Goal: Task Accomplishment & Management: Complete application form

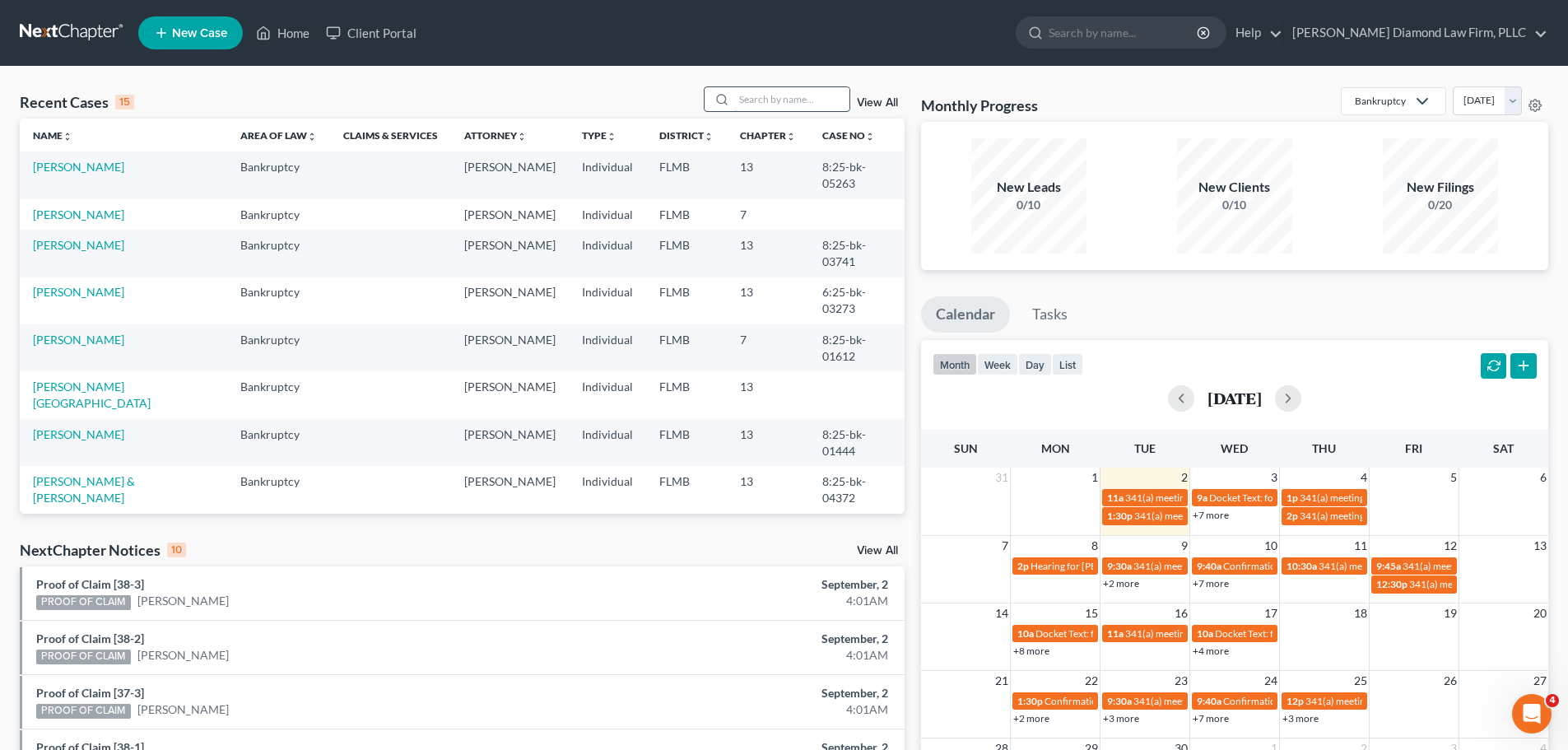
click at [766, 102] on input "search" at bounding box center [791, 99] width 115 height 24
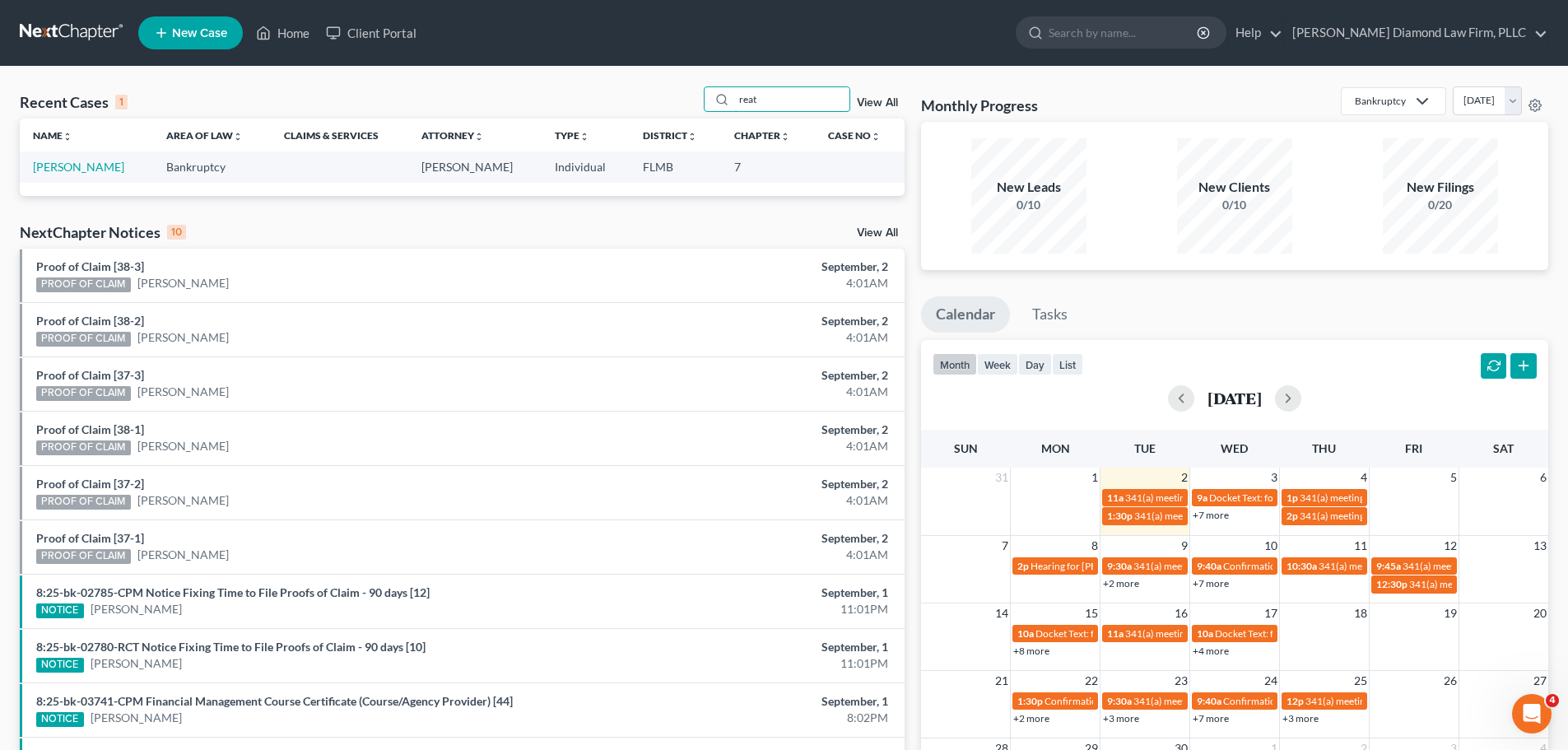
type input "reat"
click at [75, 159] on td "[PERSON_NAME]" at bounding box center [86, 167] width 133 height 30
click at [75, 161] on link "[PERSON_NAME]" at bounding box center [78, 167] width 91 height 14
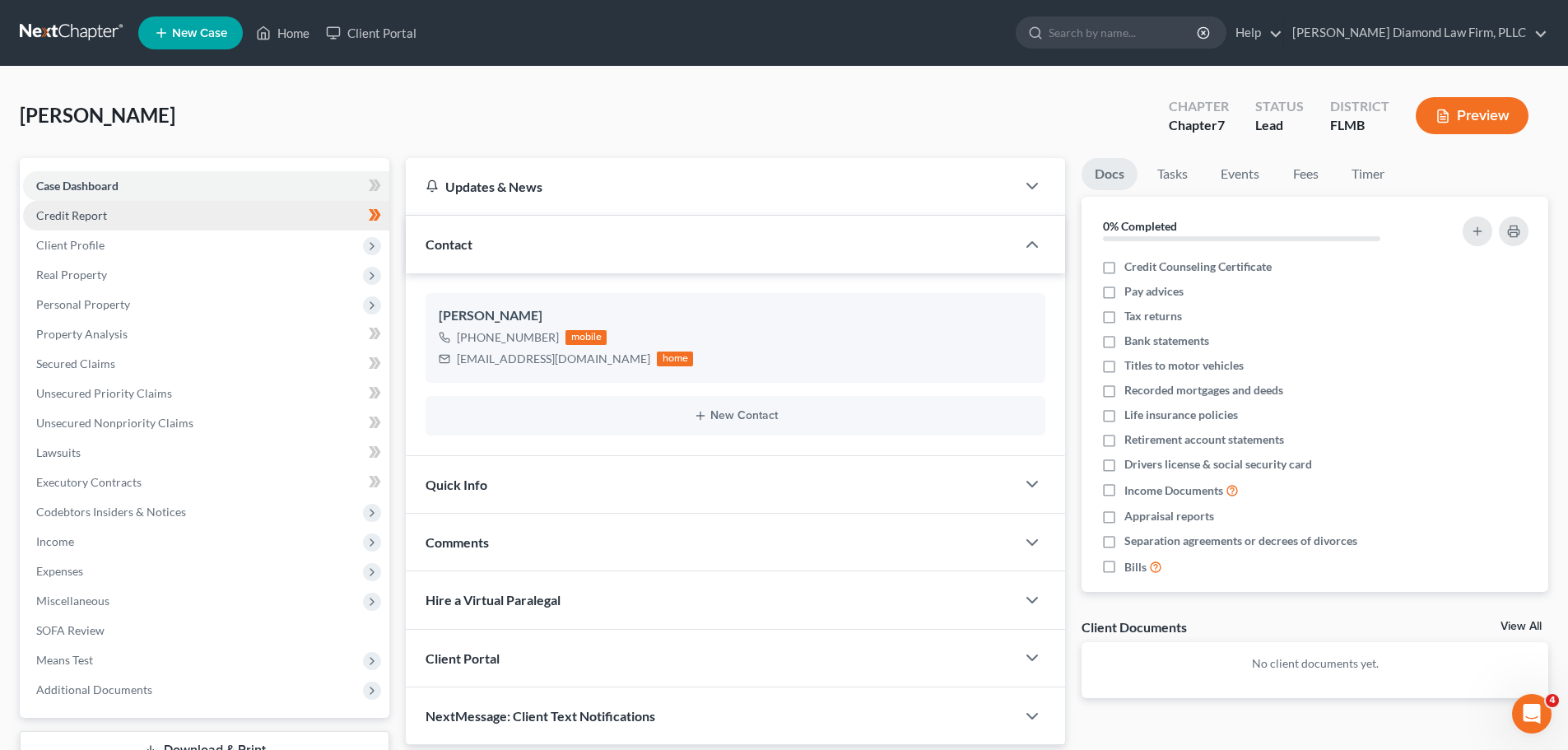
click at [98, 219] on span "Credit Report" at bounding box center [71, 214] width 71 height 14
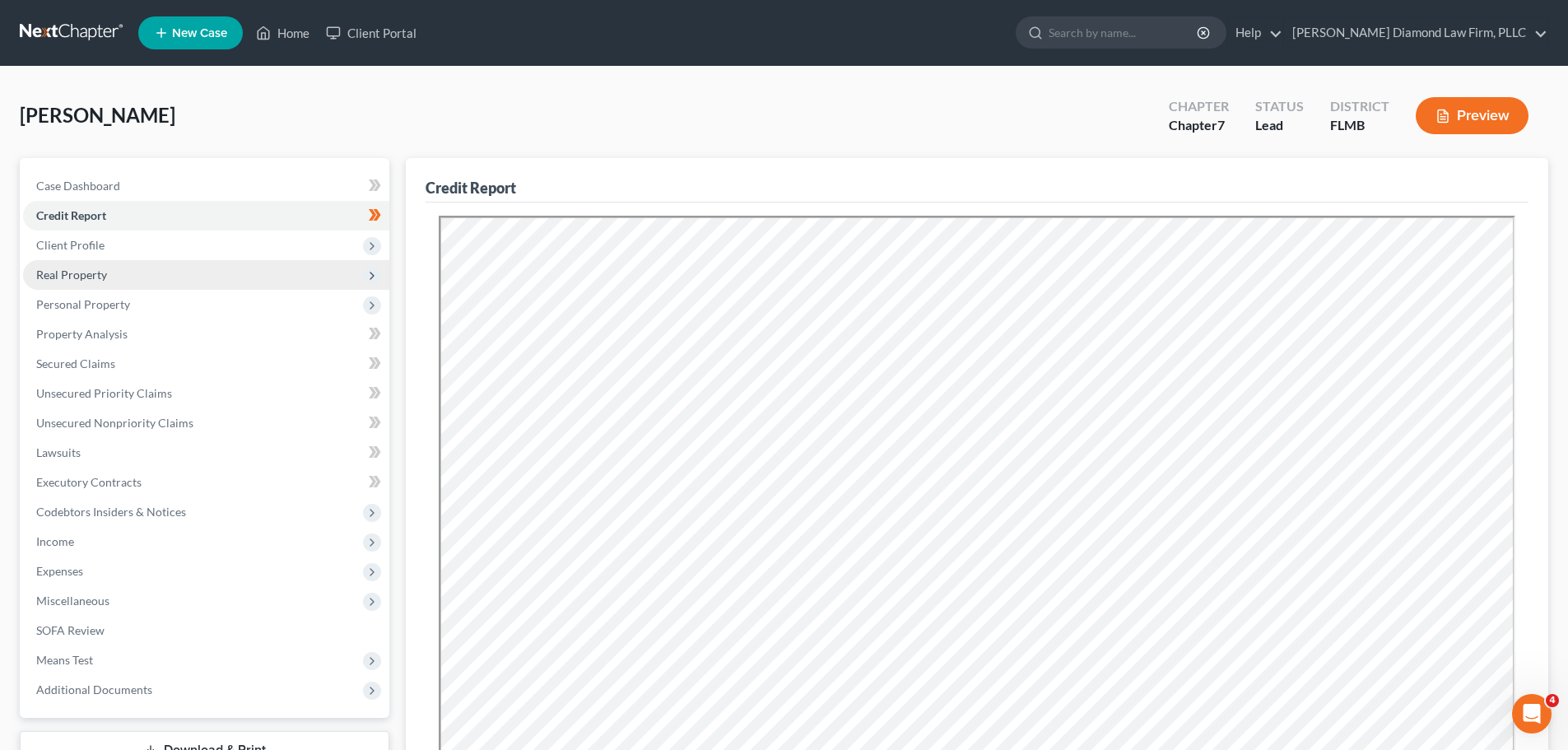
click at [98, 269] on span "Real Property" at bounding box center [71, 274] width 71 height 14
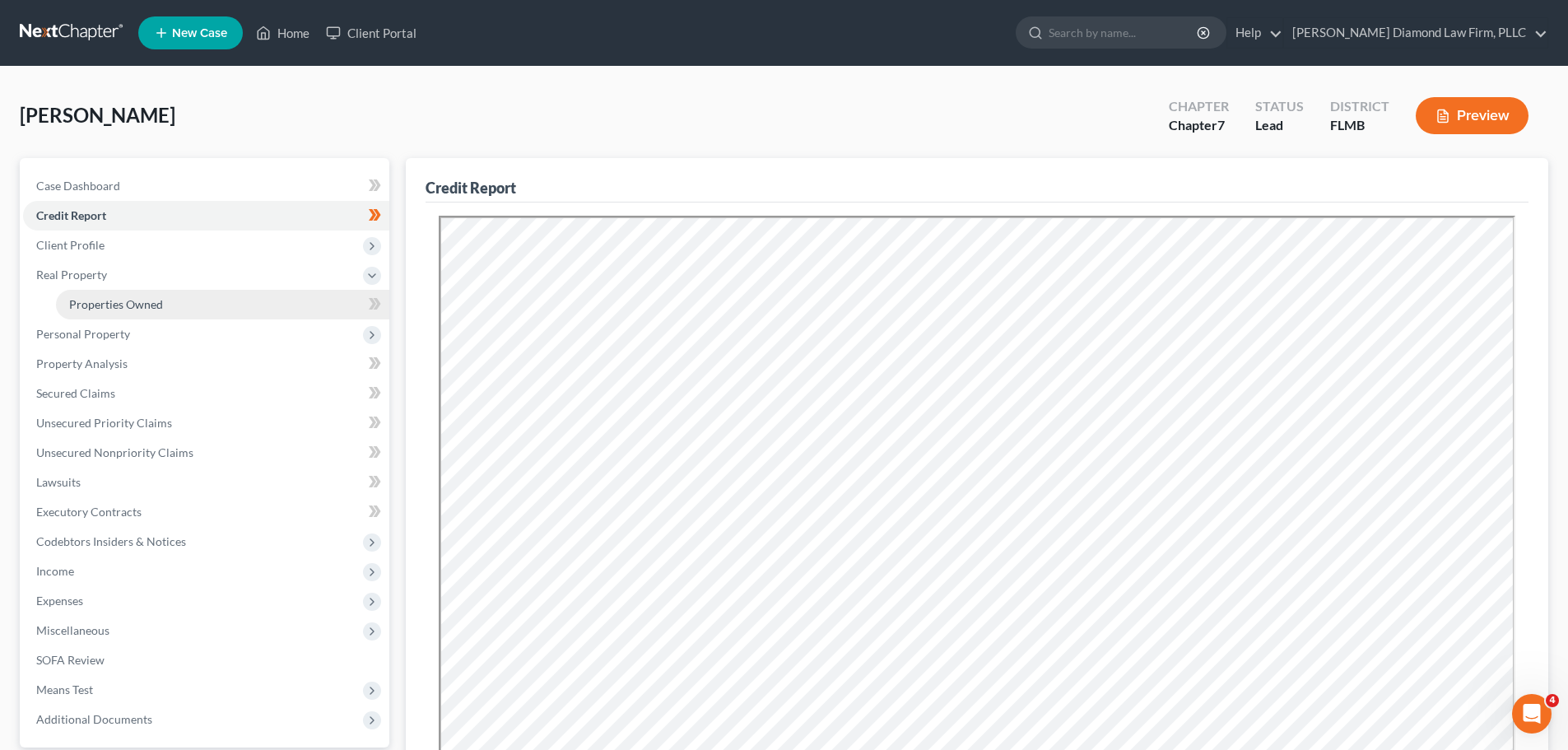
click at [98, 292] on link "Properties Owned" at bounding box center [223, 305] width 333 height 29
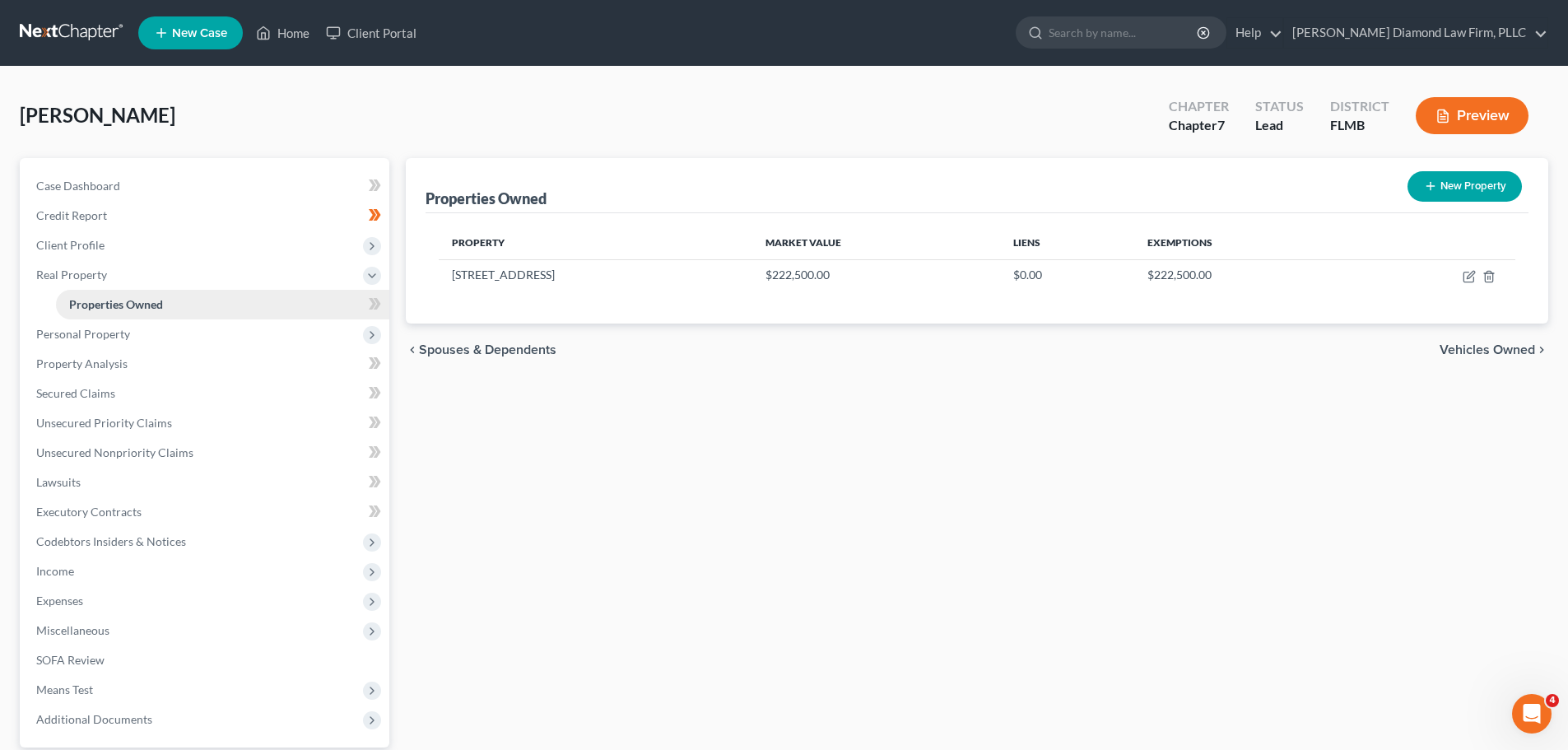
scroll to position [82, 0]
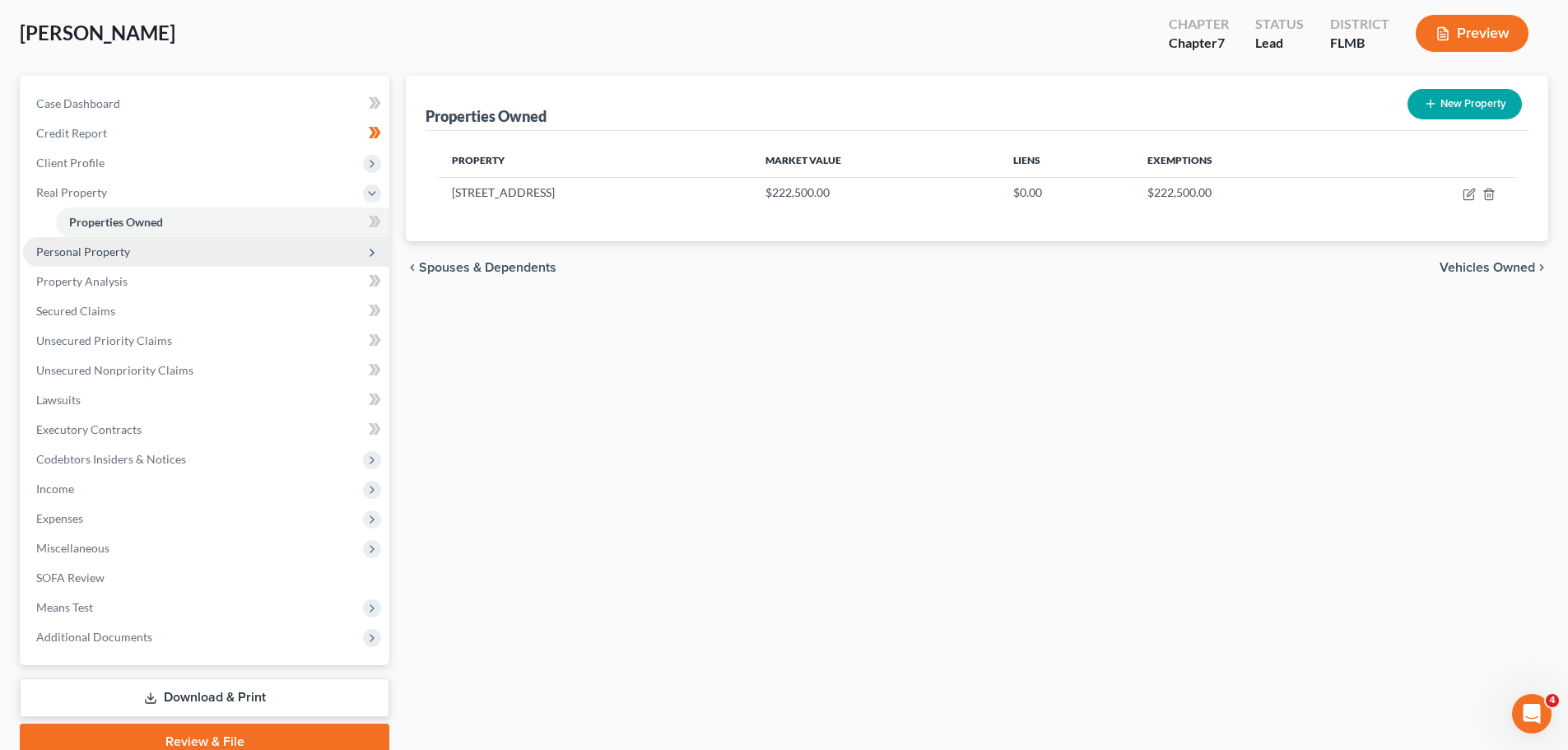
click at [103, 255] on span "Personal Property" at bounding box center [83, 251] width 94 height 14
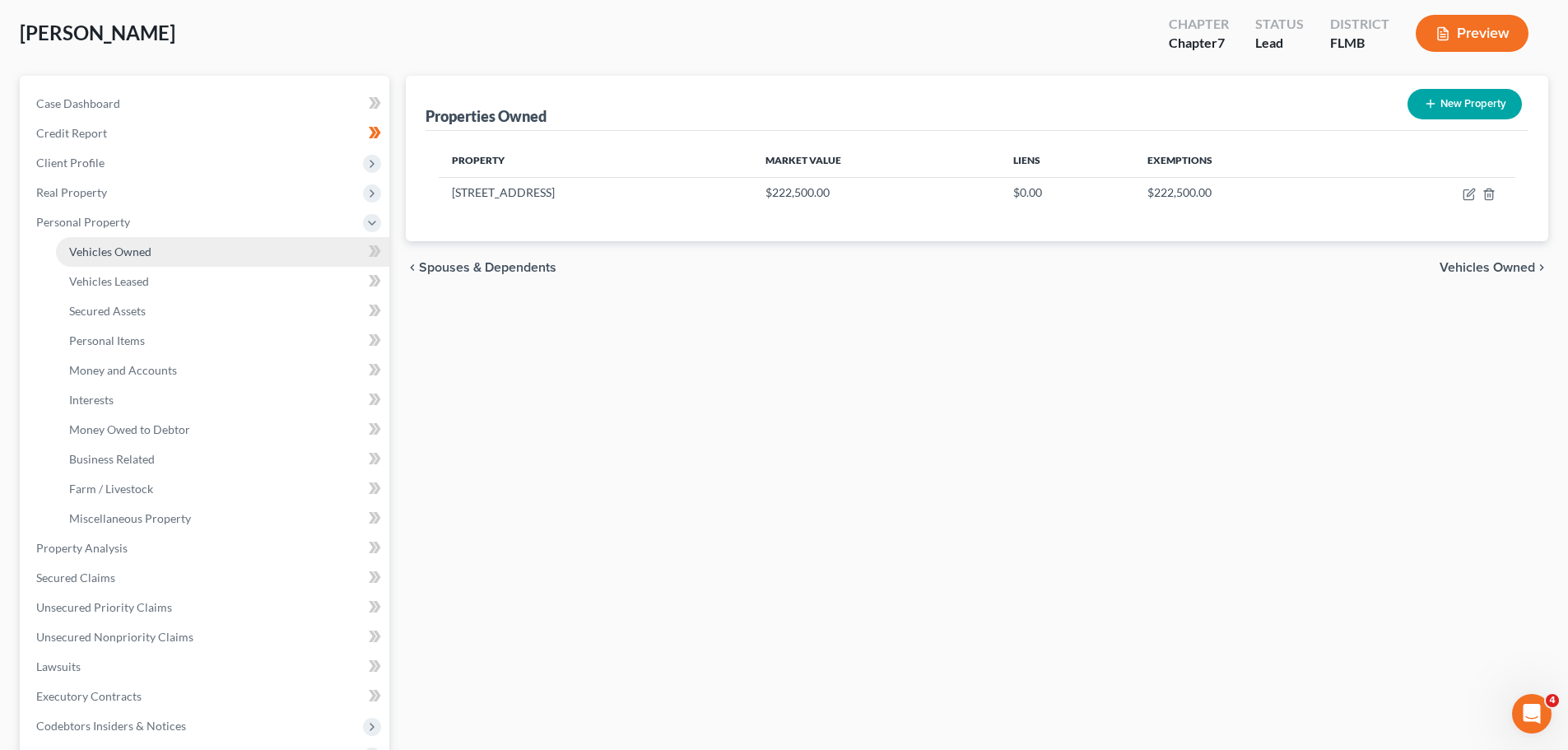
click at [97, 250] on span "Vehicles Owned" at bounding box center [110, 251] width 82 height 14
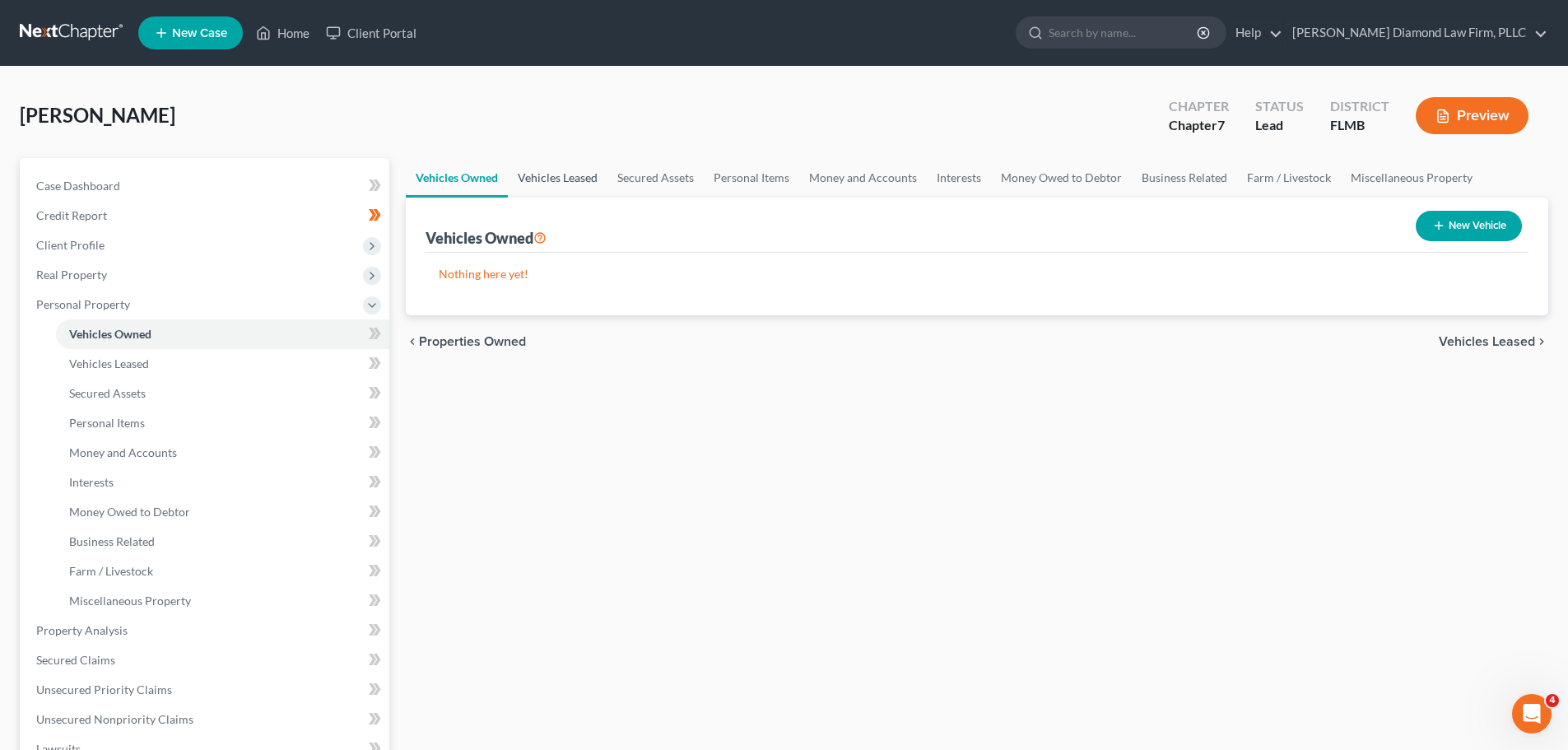
click at [546, 176] on link "Vehicles Leased" at bounding box center [558, 178] width 99 height 40
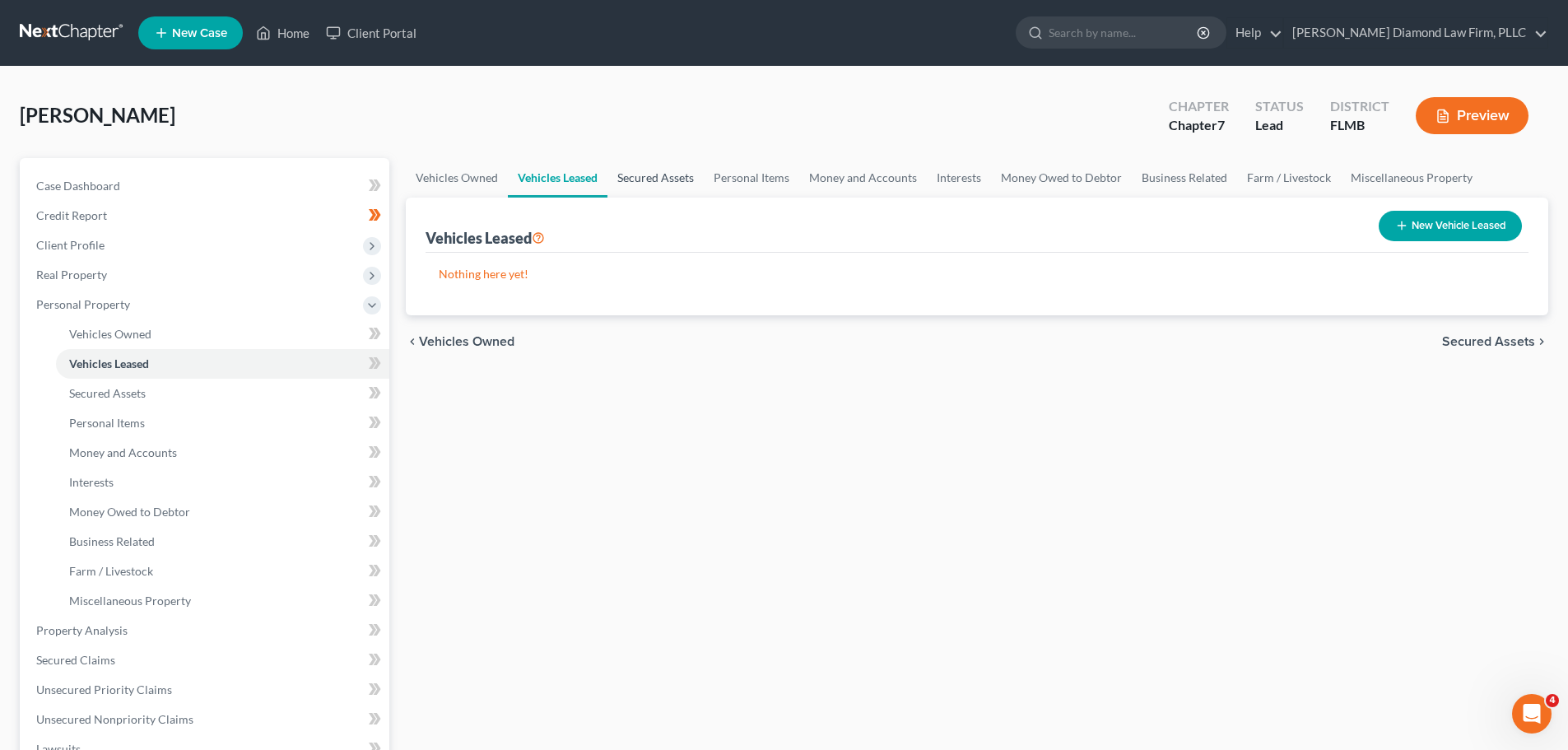
click at [625, 176] on link "Secured Assets" at bounding box center [655, 178] width 97 height 40
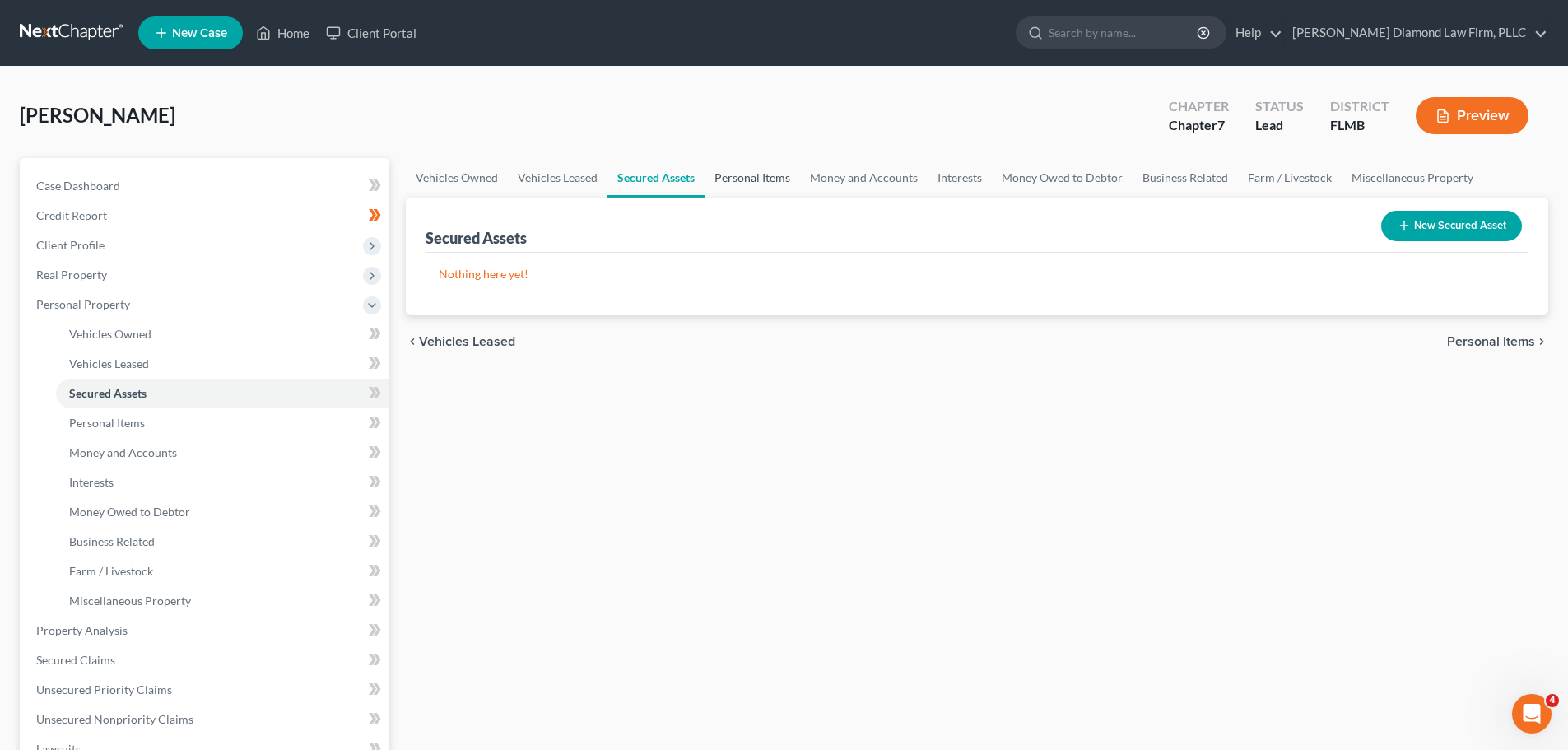
click at [725, 180] on link "Personal Items" at bounding box center [753, 178] width 96 height 40
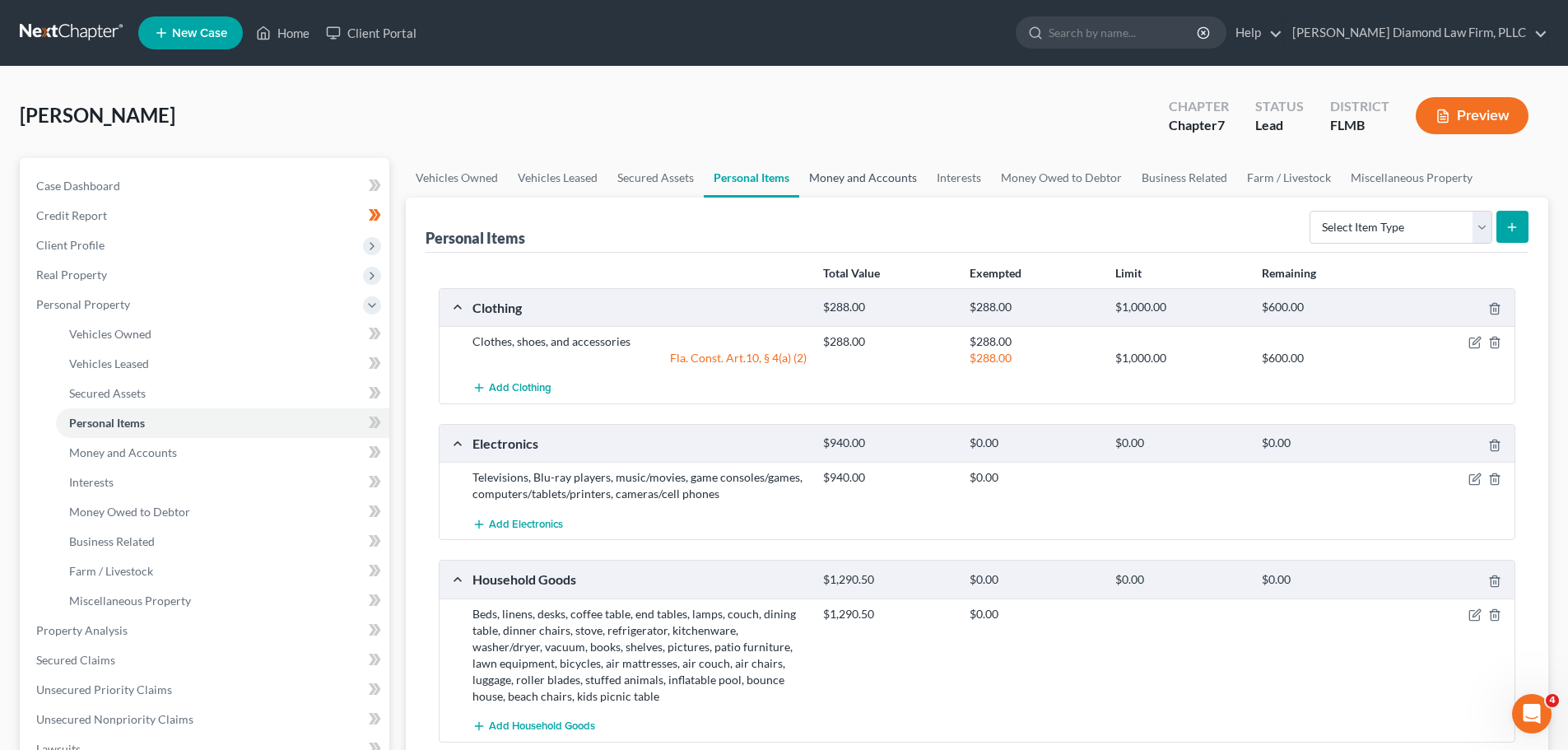
click at [863, 168] on link "Money and Accounts" at bounding box center [863, 178] width 128 height 40
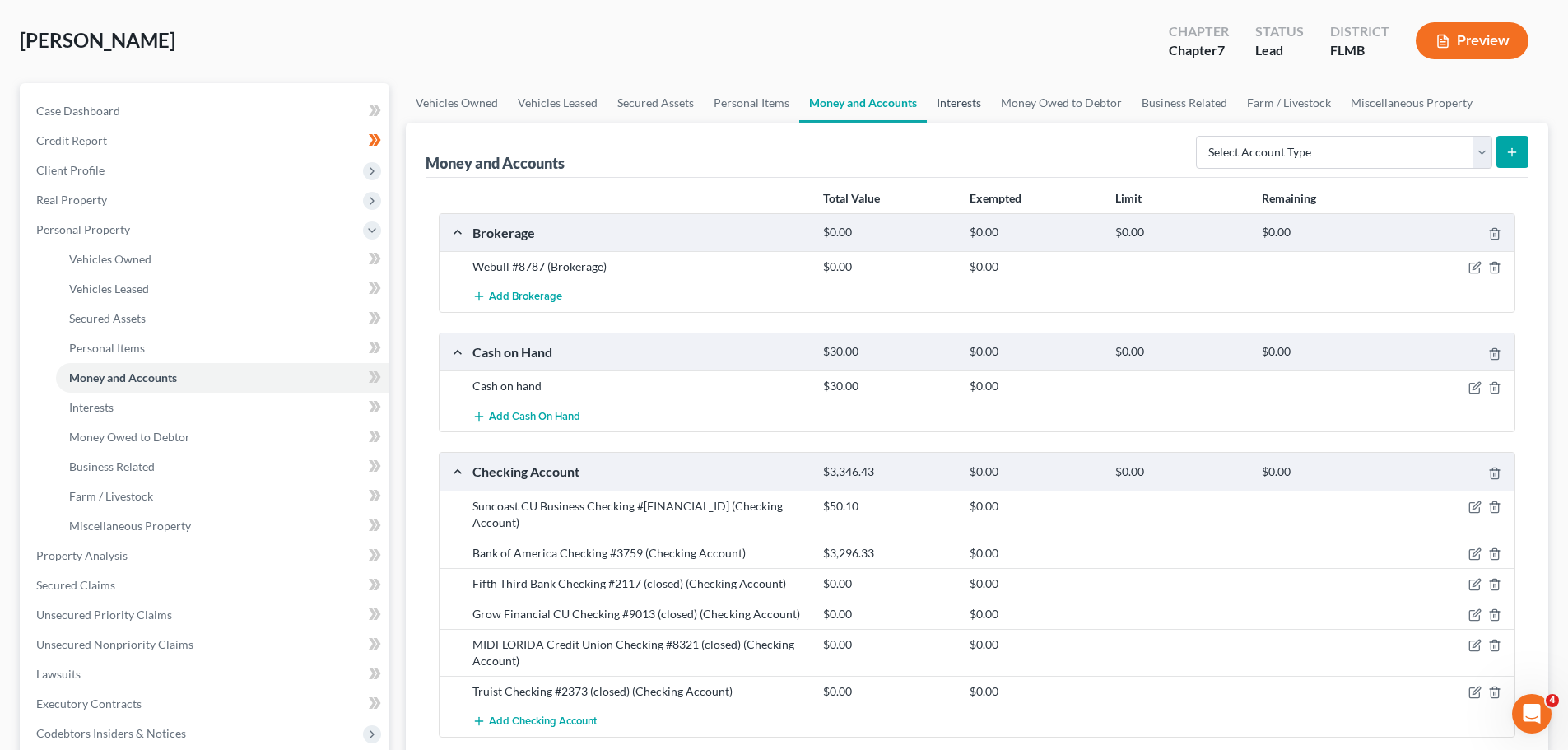
click at [954, 104] on link "Interests" at bounding box center [959, 102] width 64 height 40
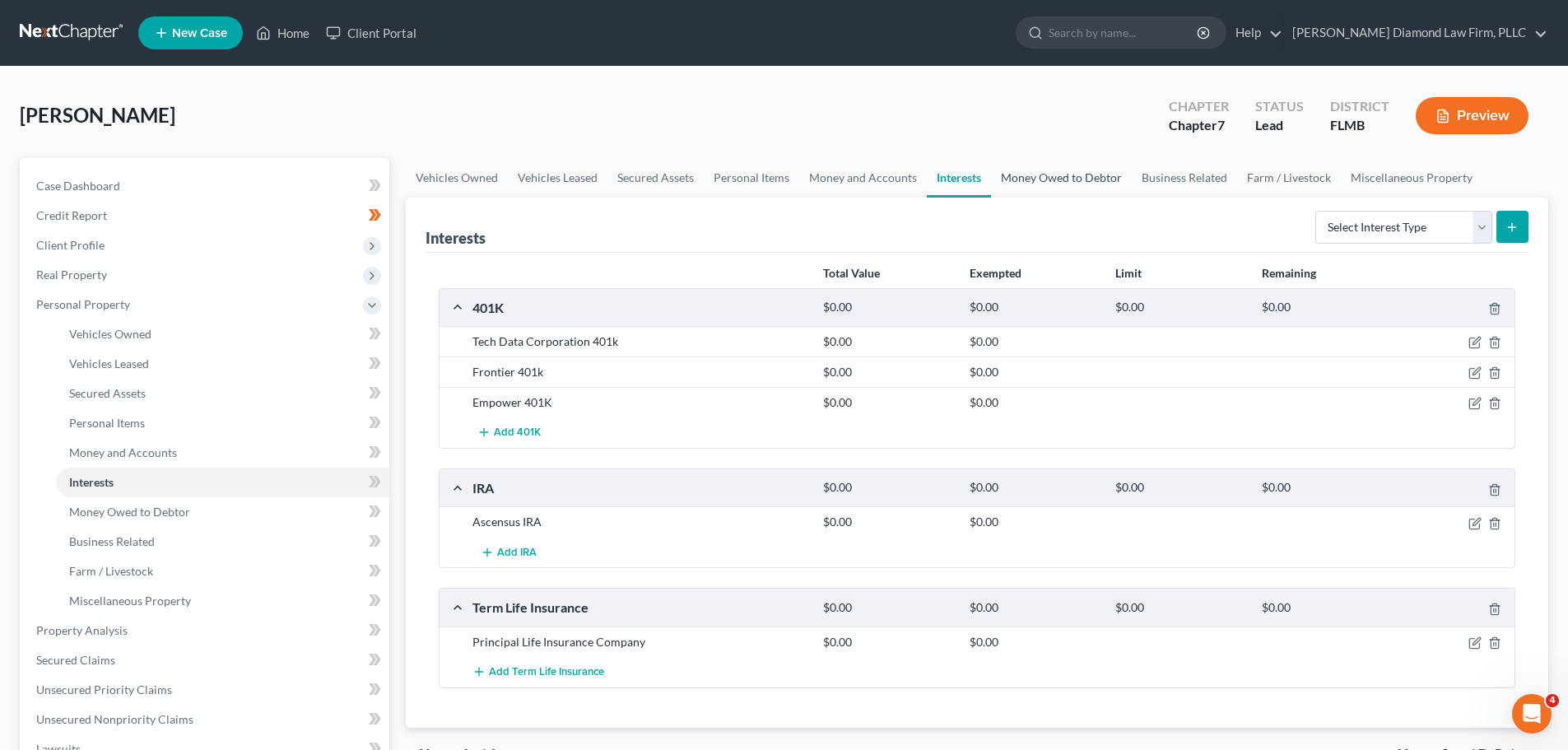
click at [997, 170] on link "Money Owed to Debtor" at bounding box center [1061, 178] width 141 height 40
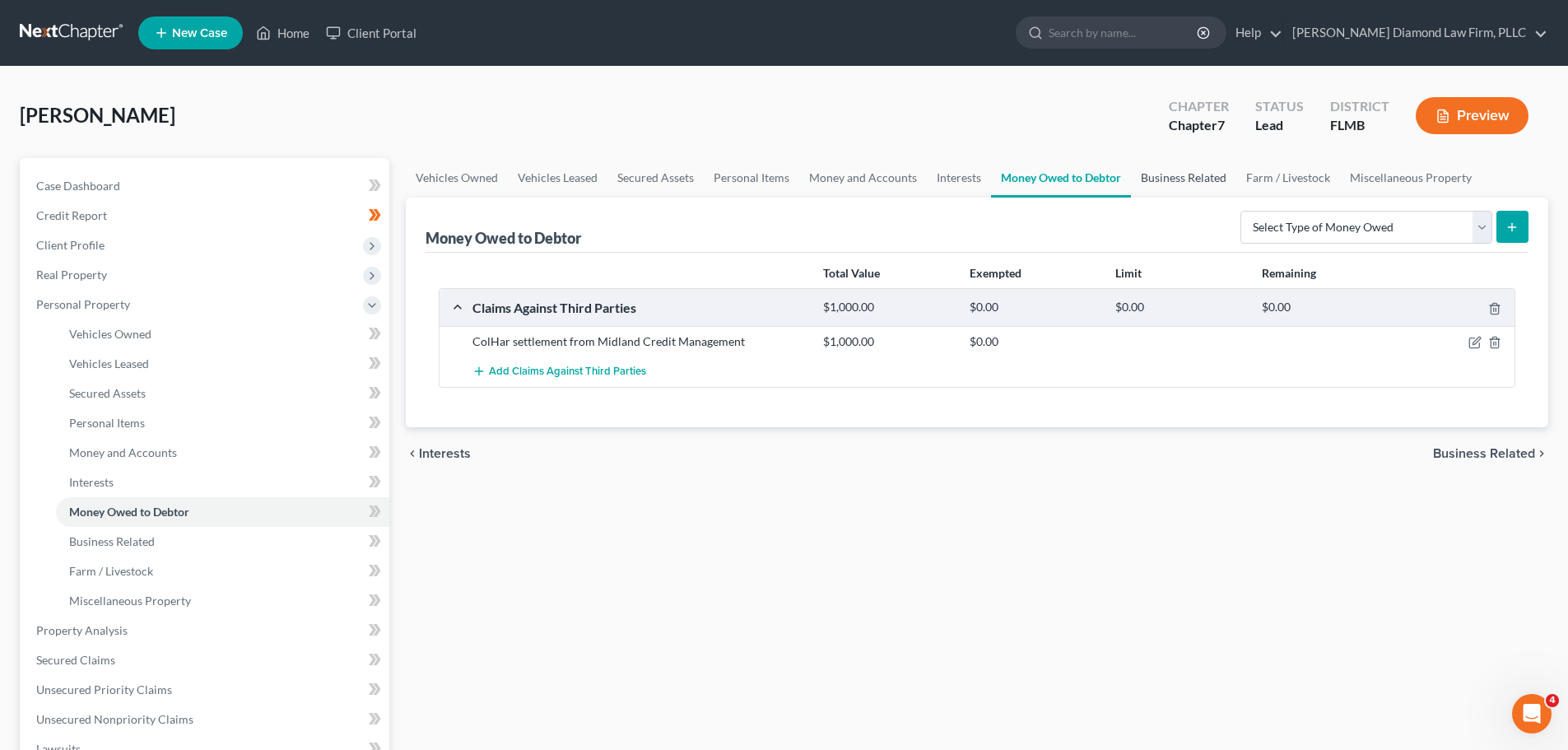
click at [1162, 176] on link "Business Related" at bounding box center [1183, 178] width 106 height 40
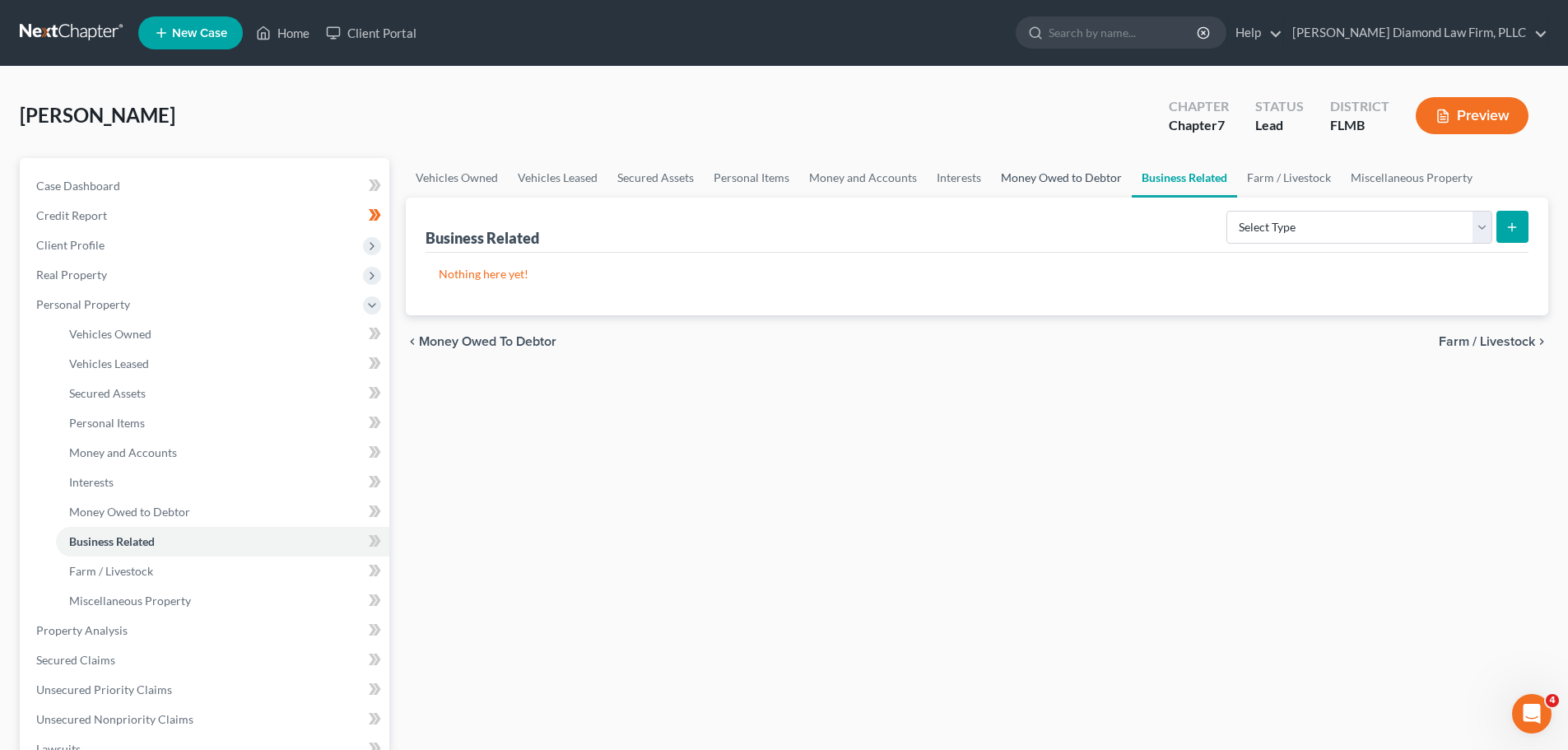
click at [1098, 176] on link "Money Owed to Debtor" at bounding box center [1061, 178] width 141 height 40
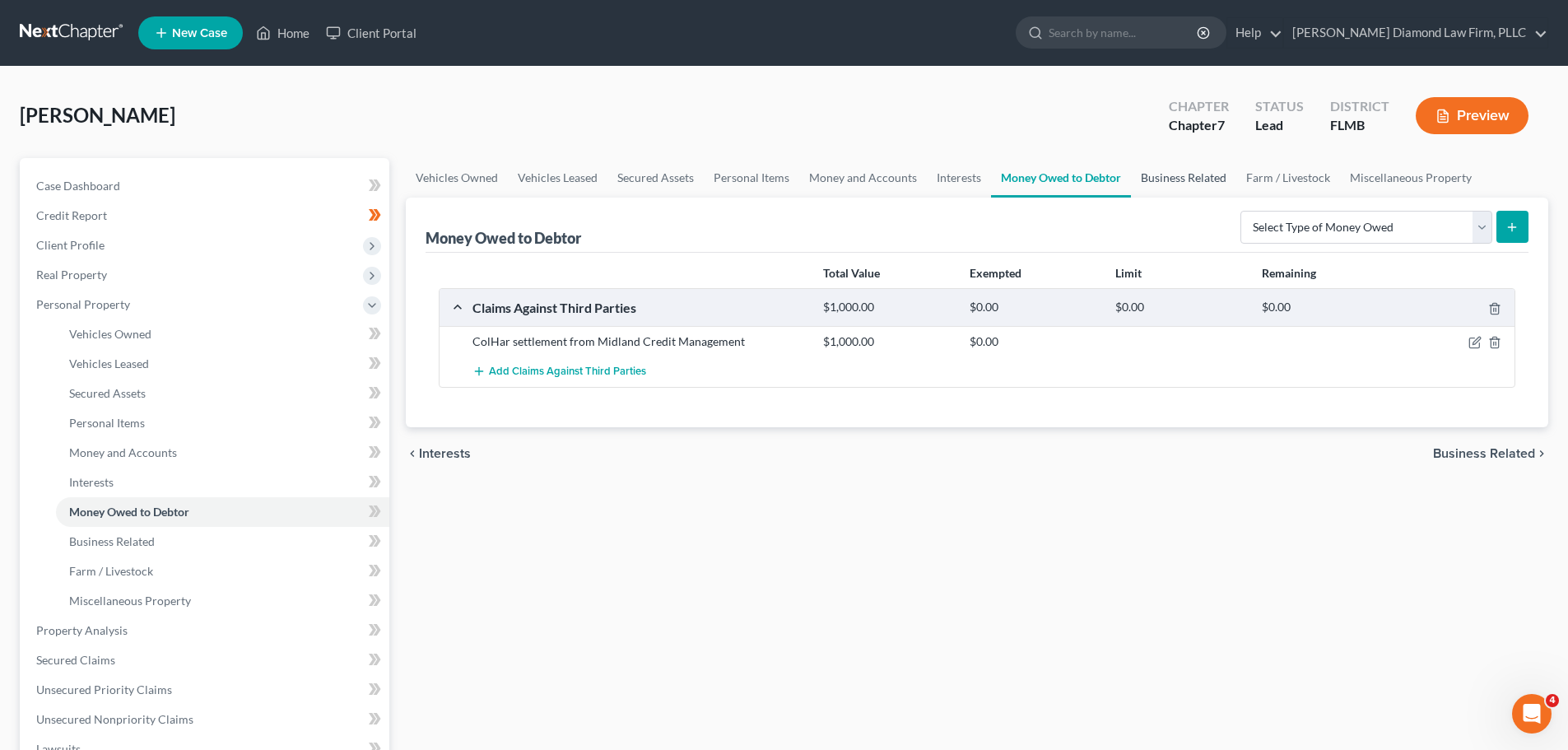
click at [1176, 176] on link "Business Related" at bounding box center [1183, 178] width 106 height 40
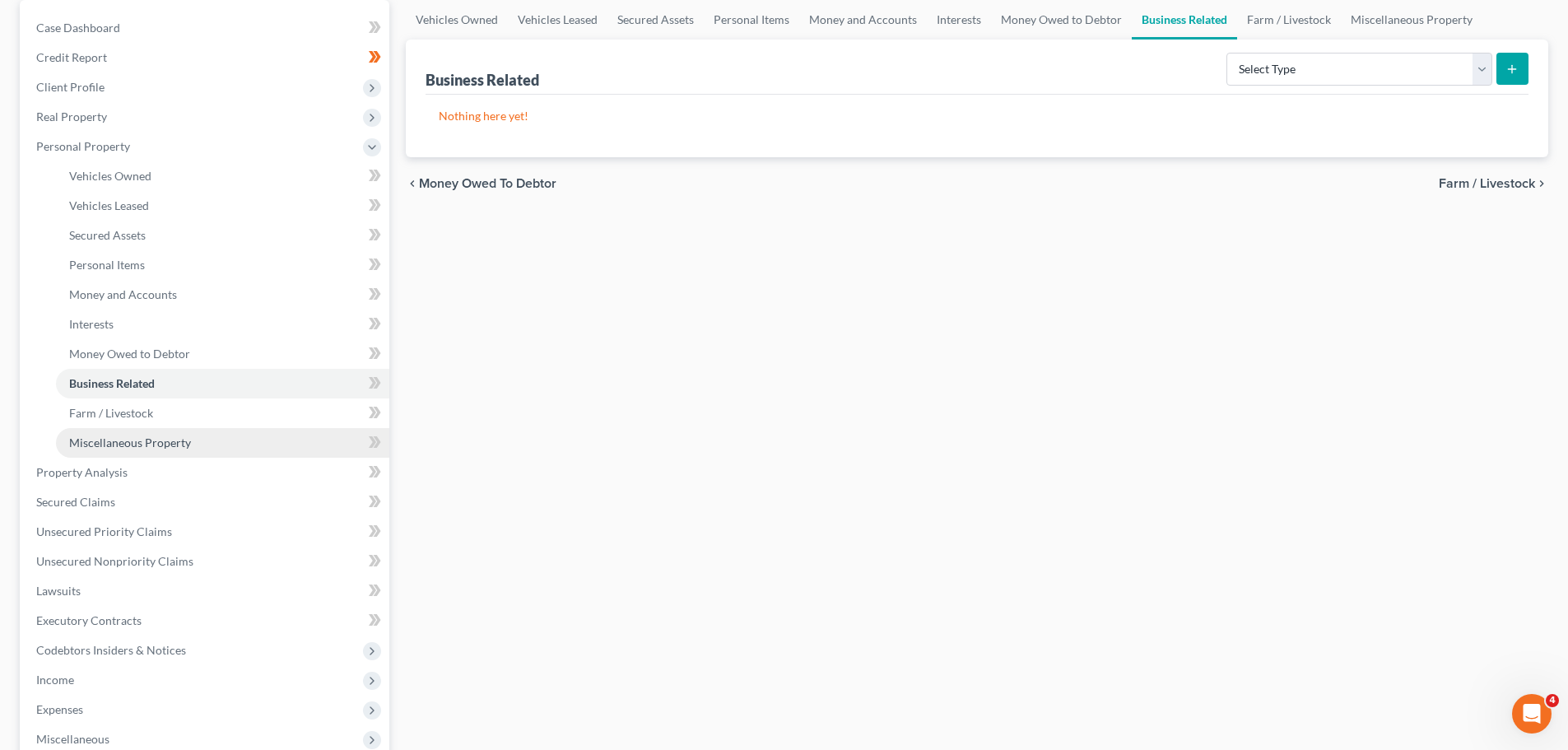
scroll to position [165, 0]
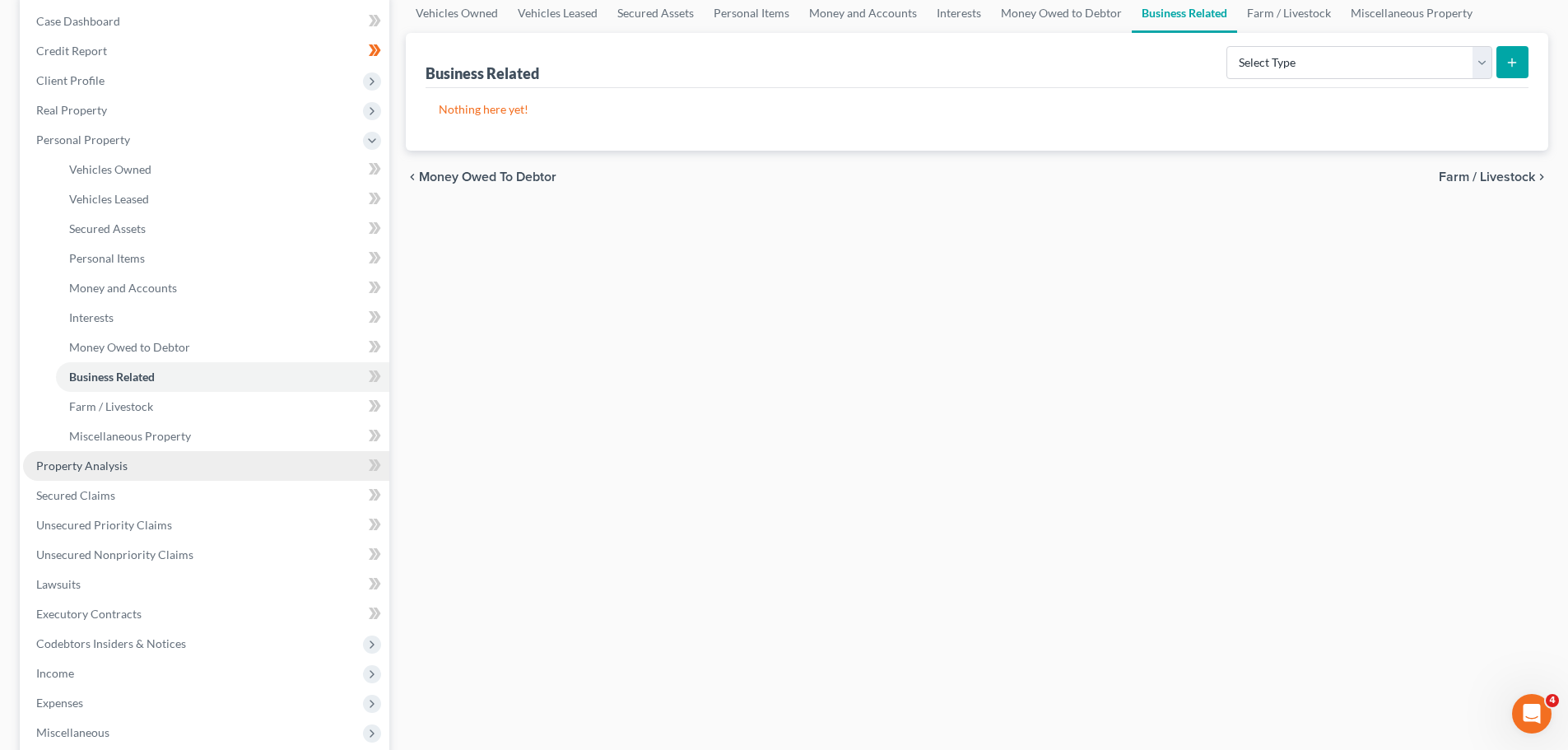
click at [98, 470] on span "Property Analysis" at bounding box center [81, 465] width 91 height 14
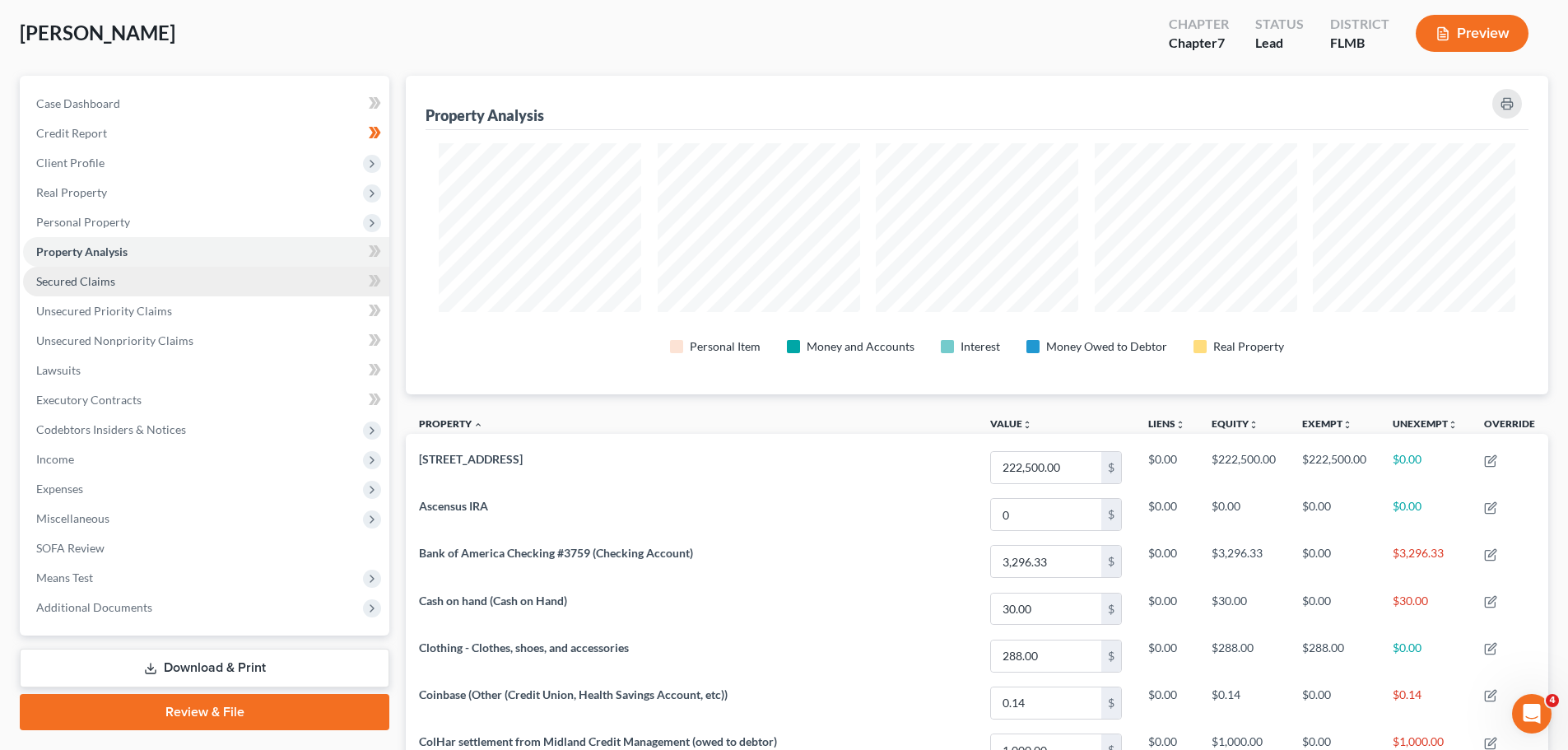
click at [152, 275] on link "Secured Claims" at bounding box center [206, 282] width 366 height 29
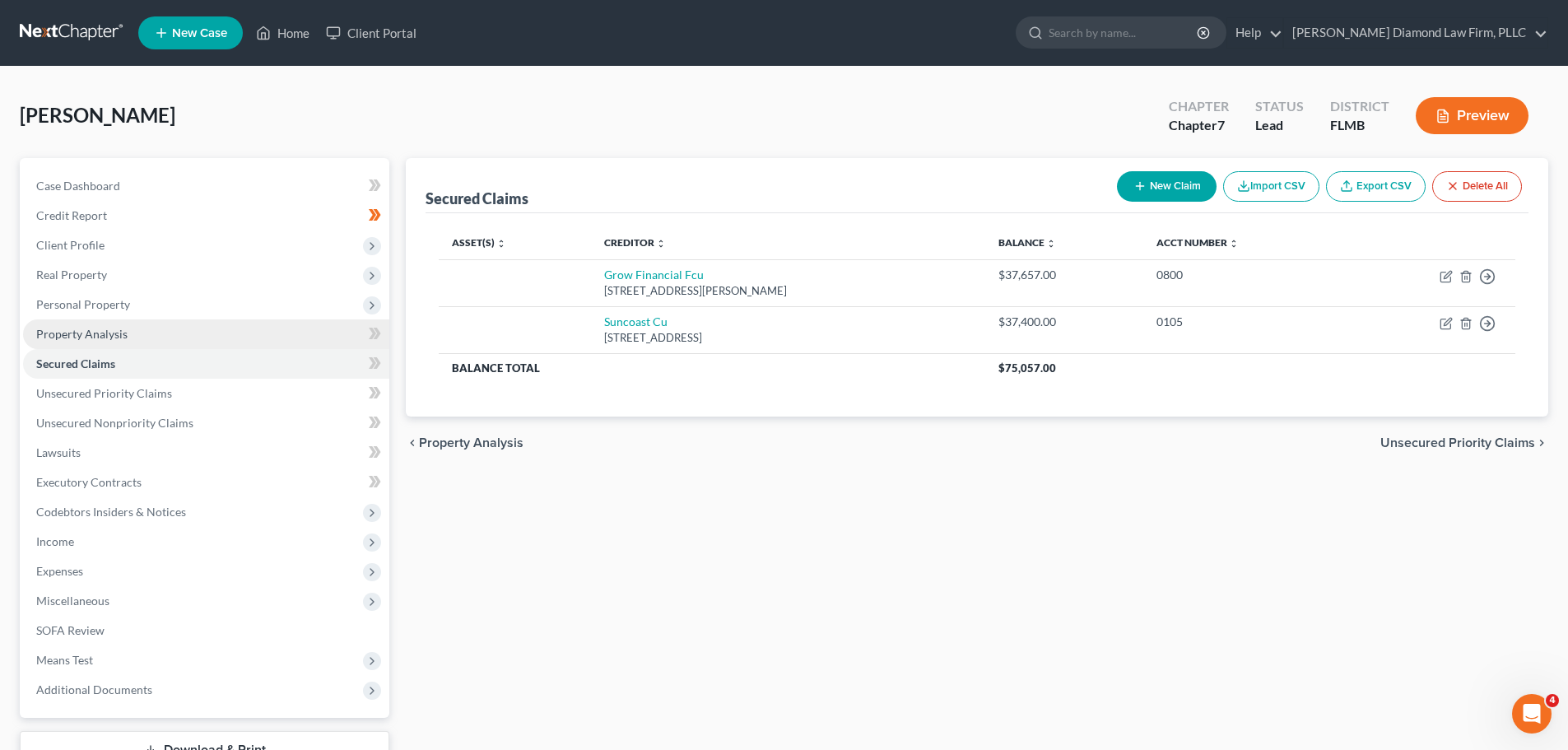
scroll to position [82, 0]
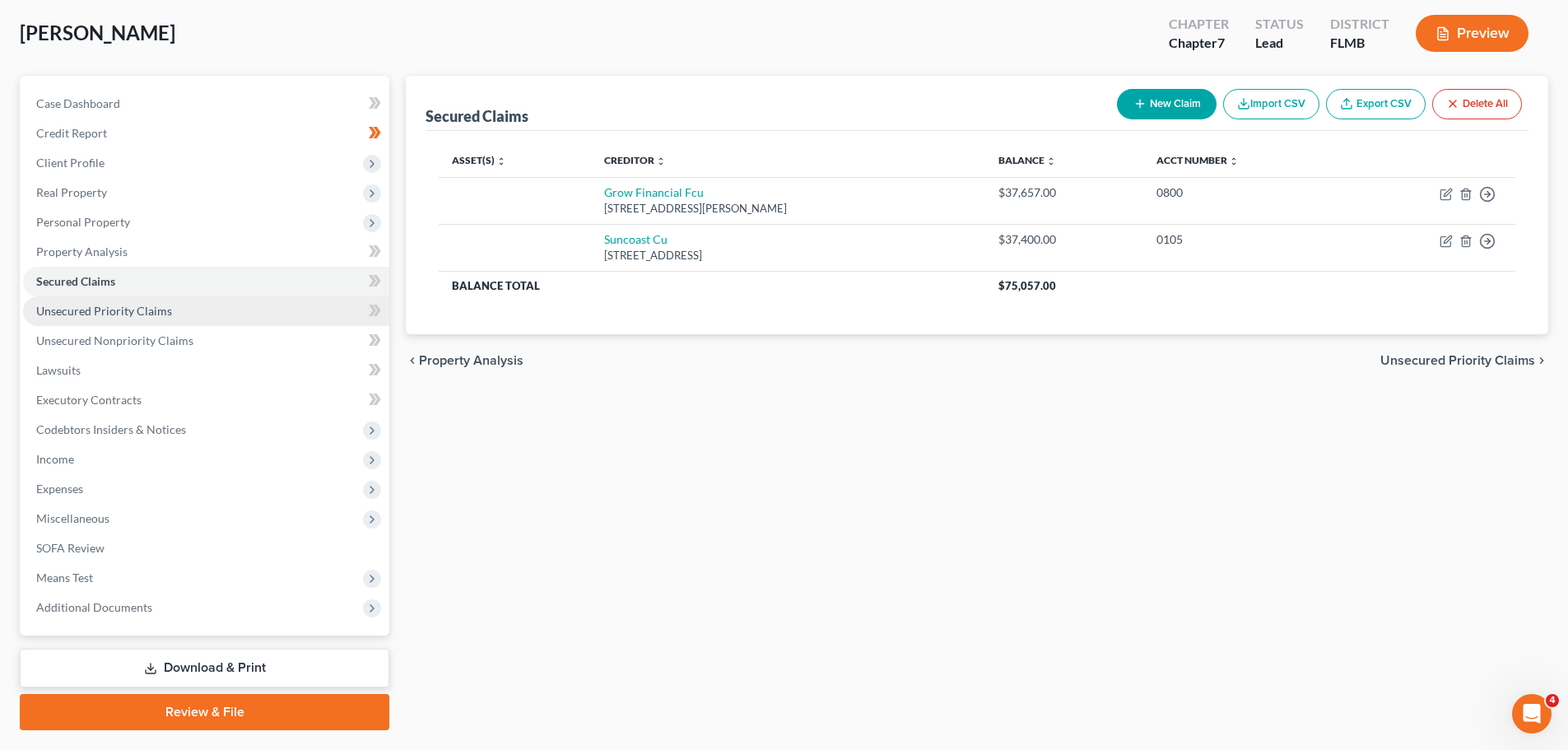
click at [160, 318] on link "Unsecured Priority Claims" at bounding box center [206, 311] width 366 height 29
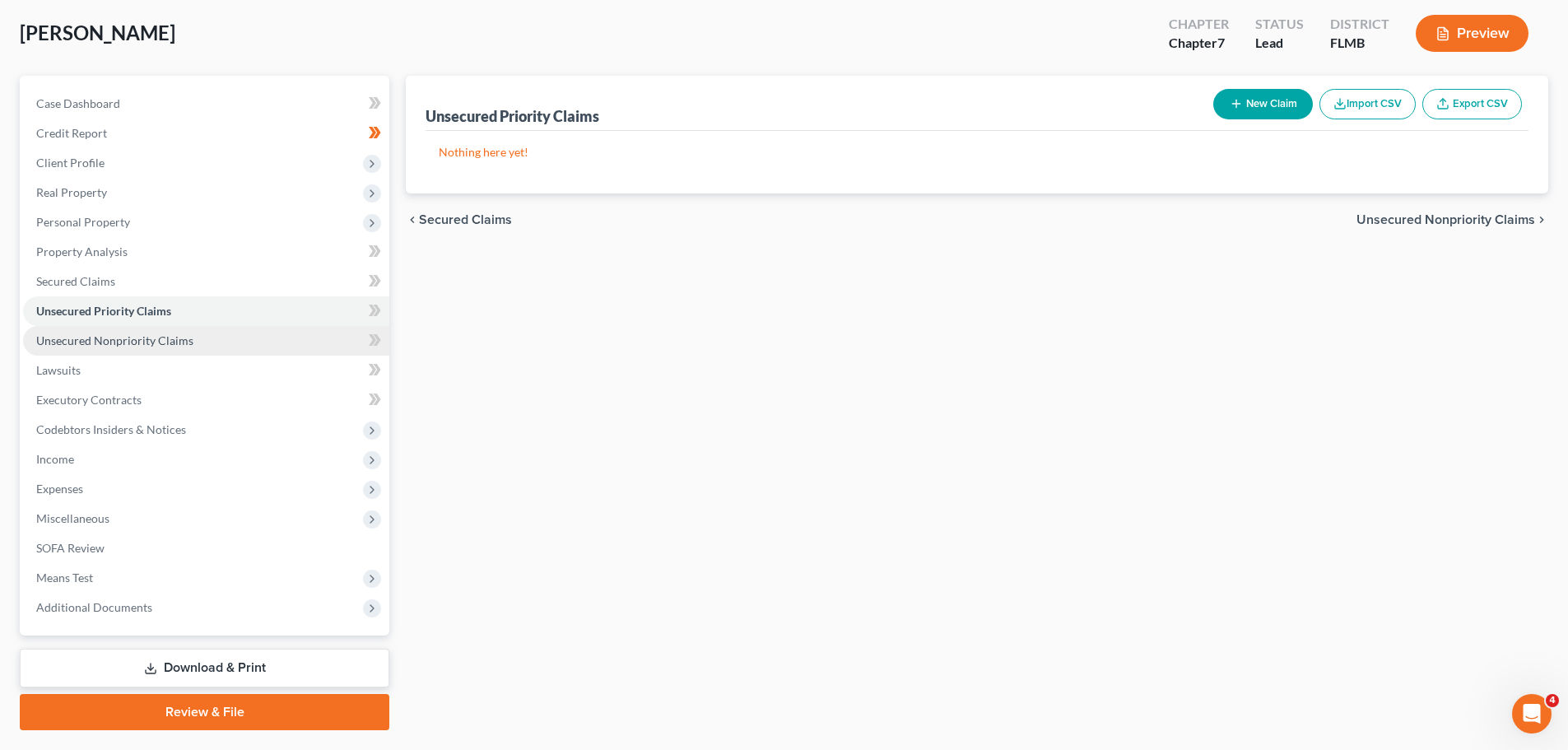
click at [157, 342] on span "Unsecured Nonpriority Claims" at bounding box center [114, 340] width 157 height 14
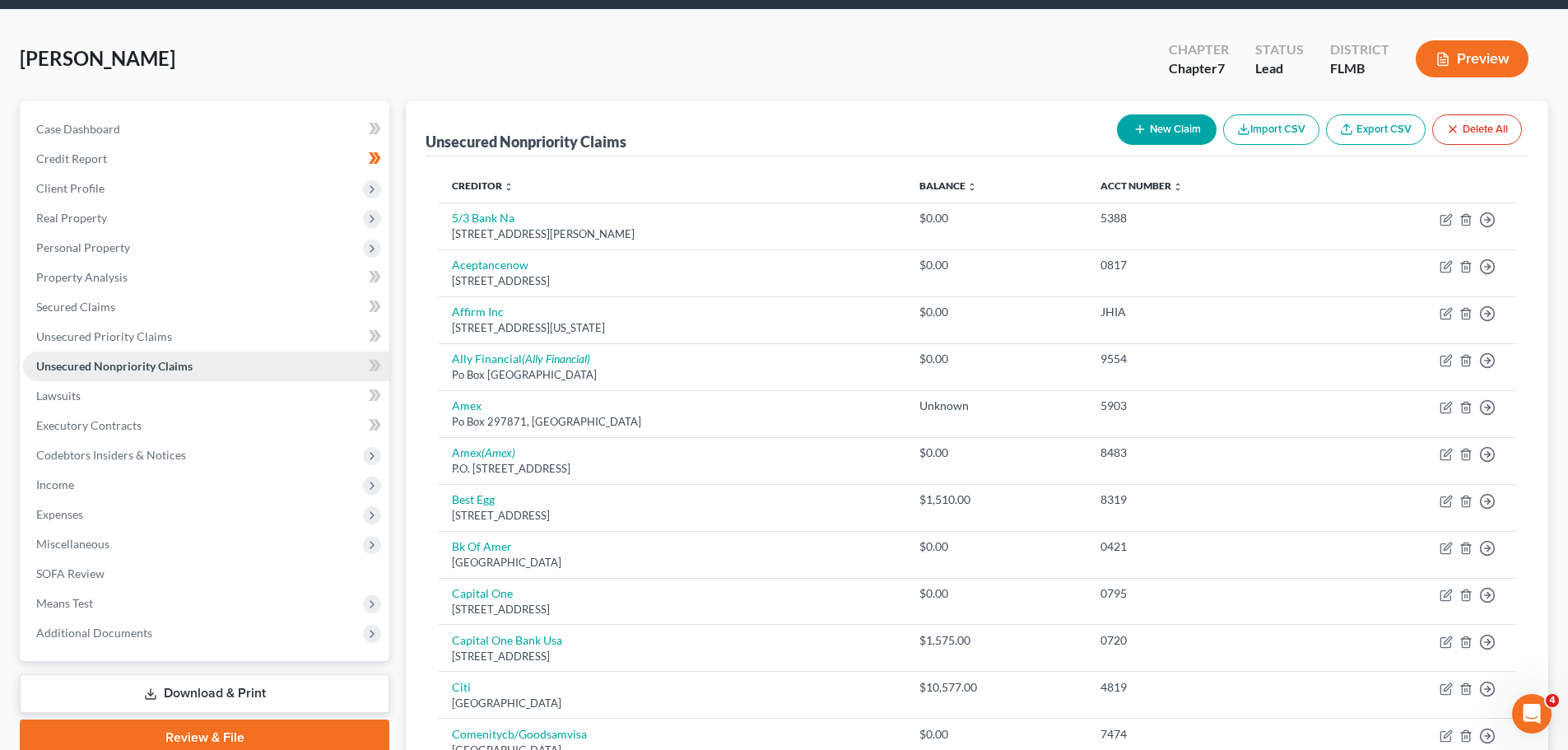
scroll to position [165, 0]
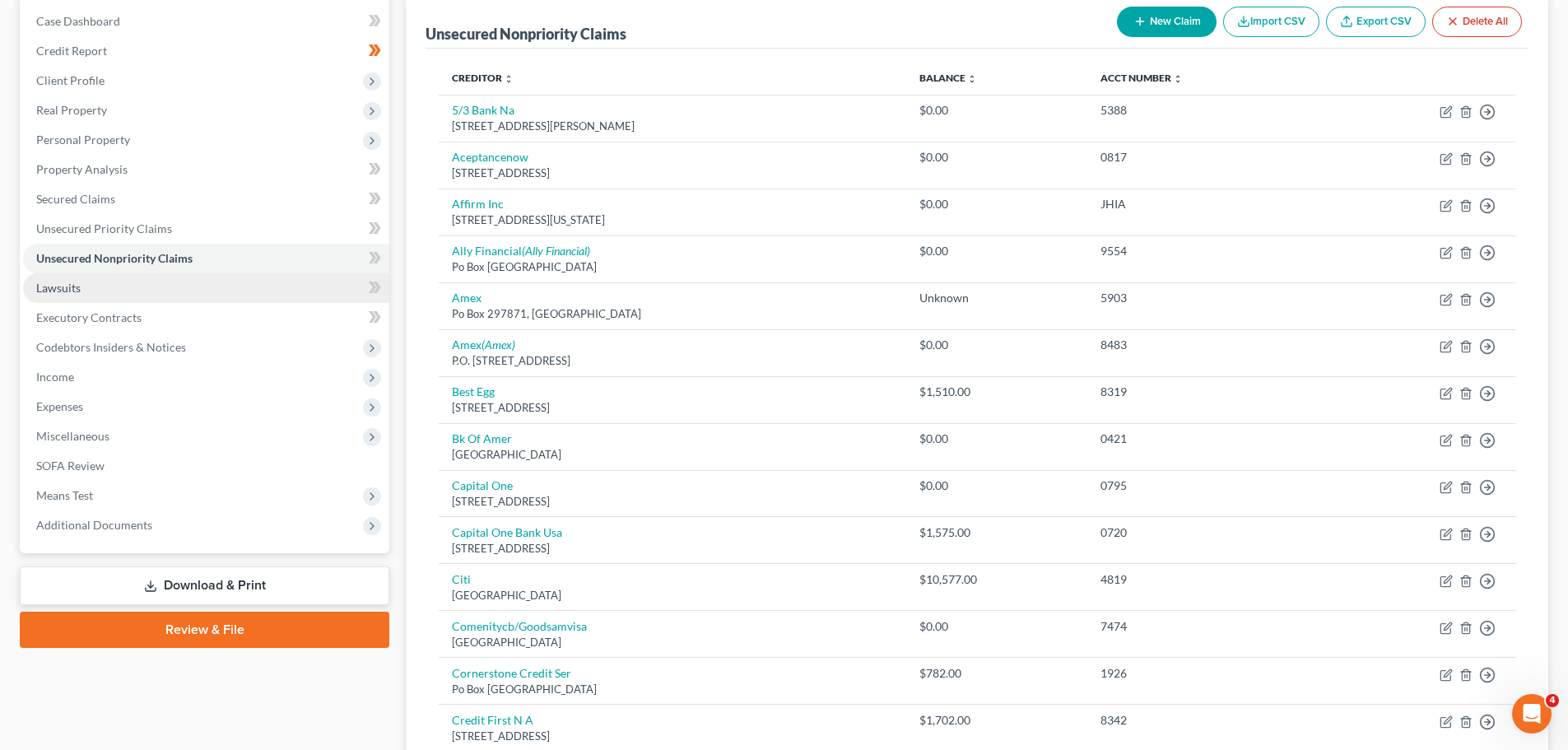
click at [121, 298] on link "Lawsuits" at bounding box center [206, 288] width 366 height 29
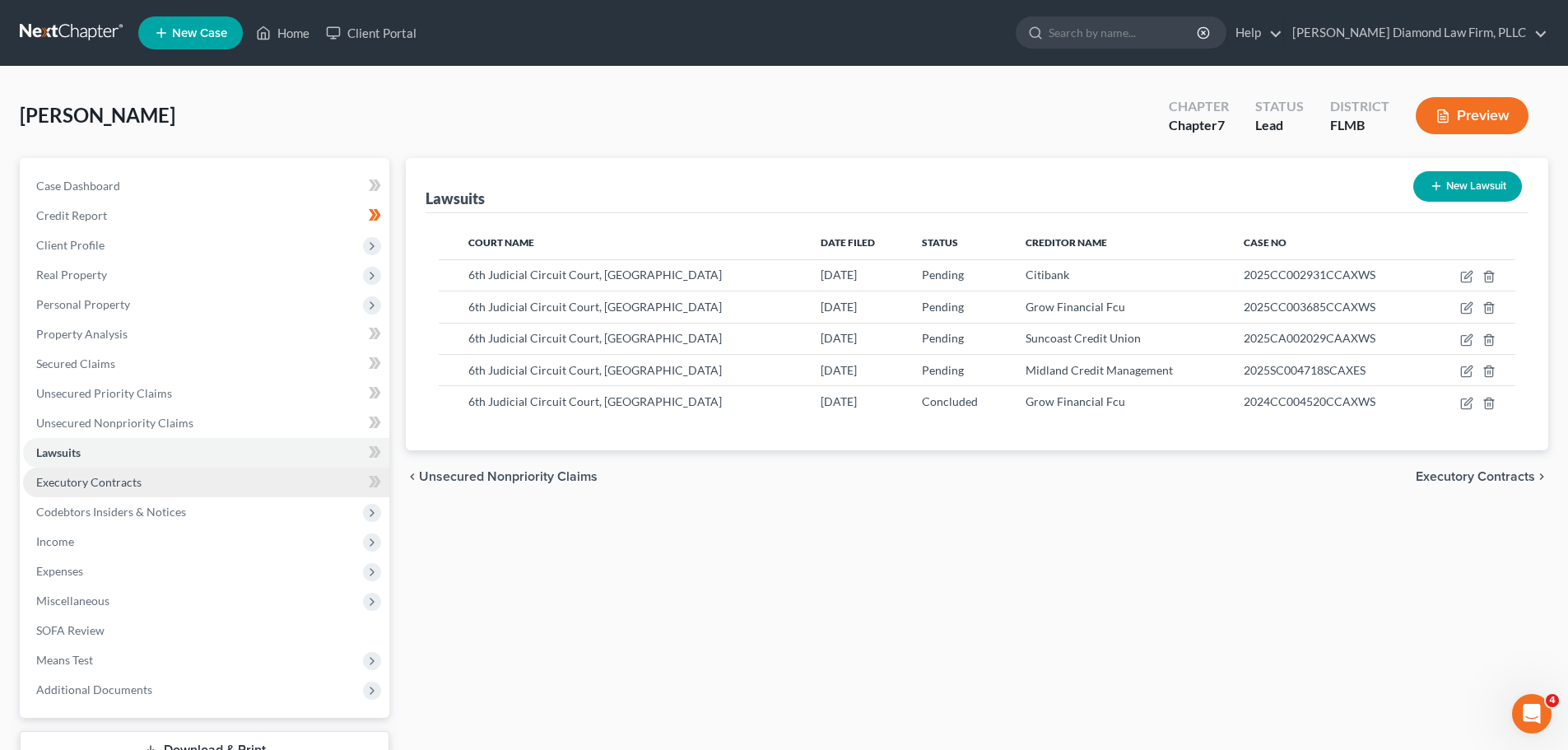
click at [100, 482] on span "Executory Contracts" at bounding box center [88, 481] width 106 height 14
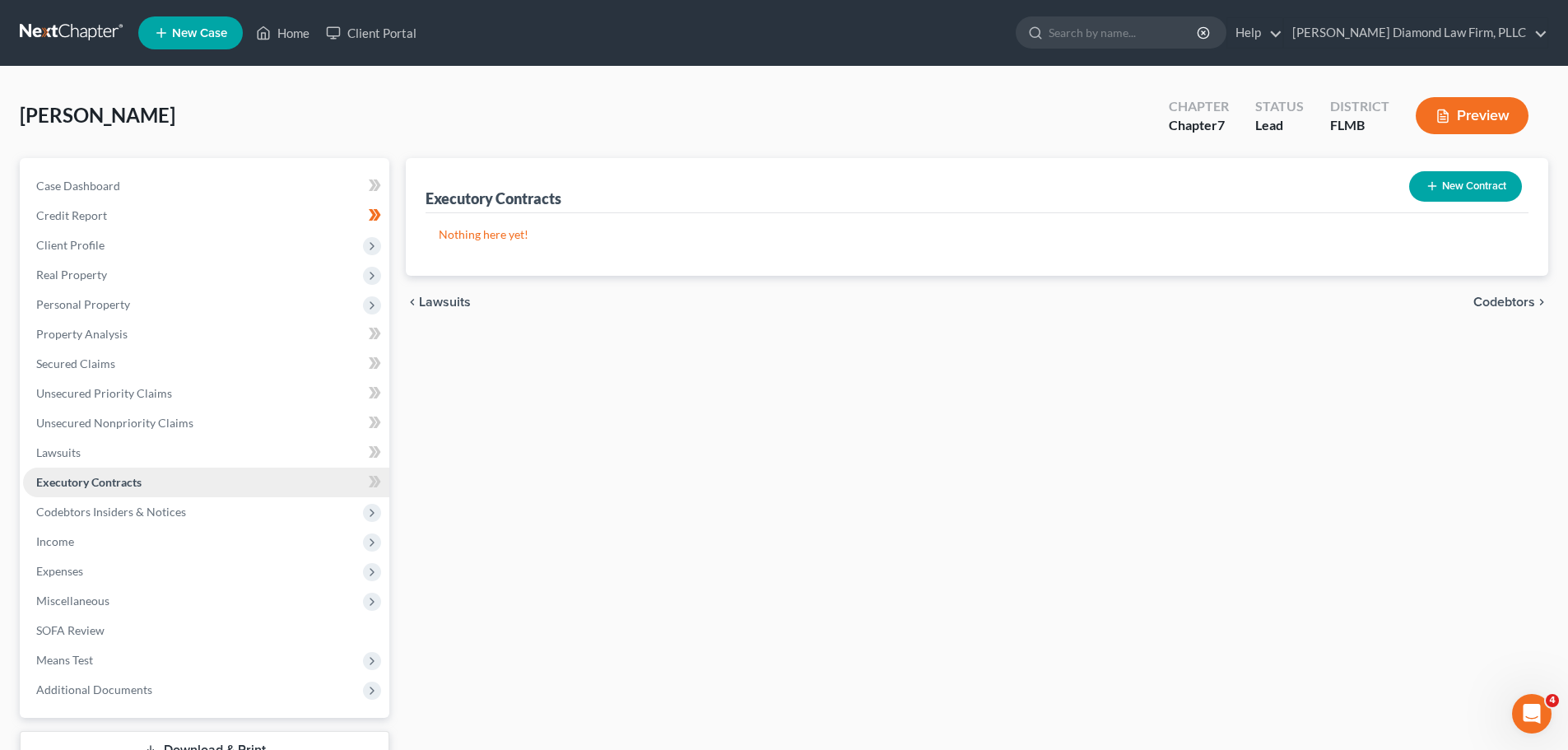
scroll to position [82, 0]
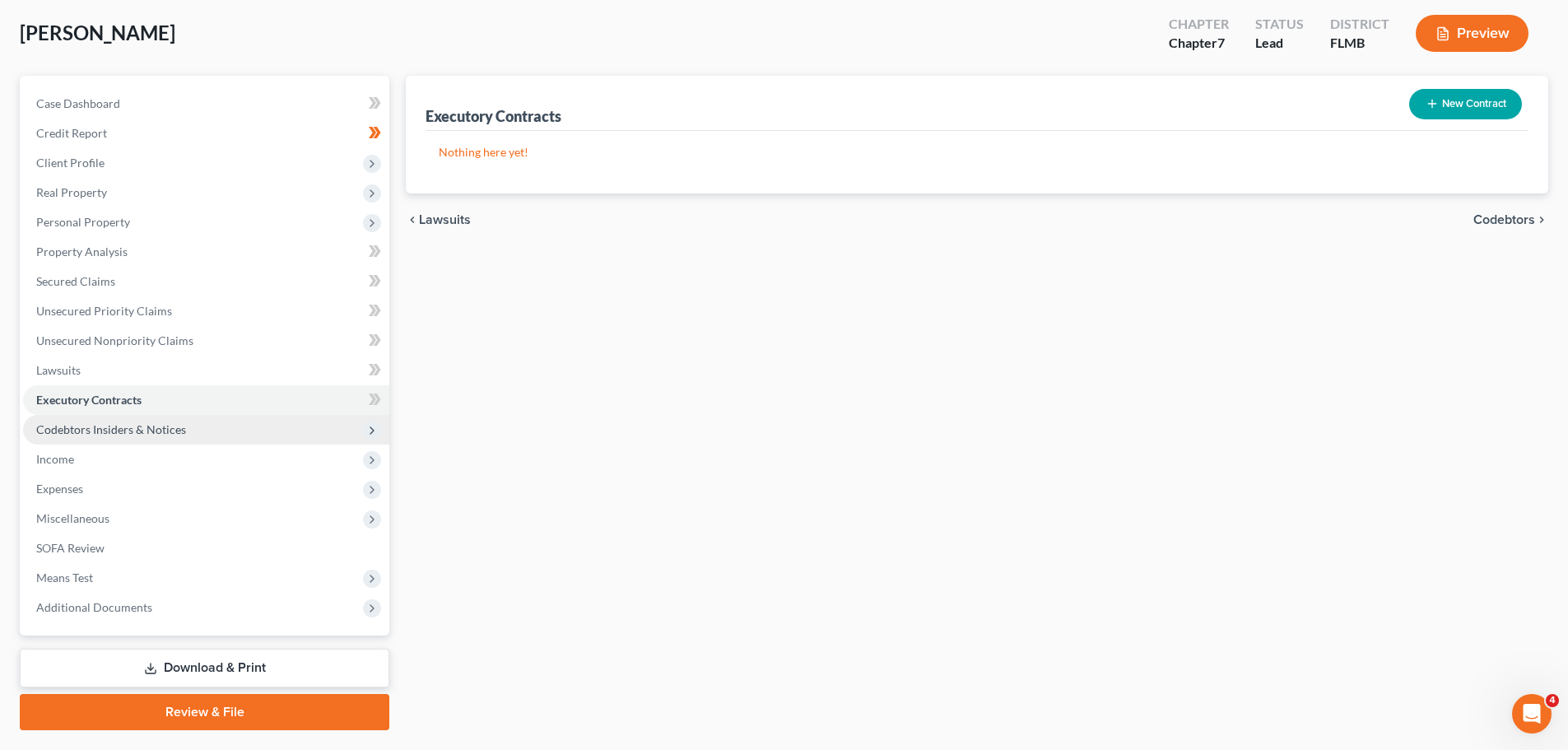
click at [106, 431] on span "Codebtors Insiders & Notices" at bounding box center [110, 429] width 150 height 14
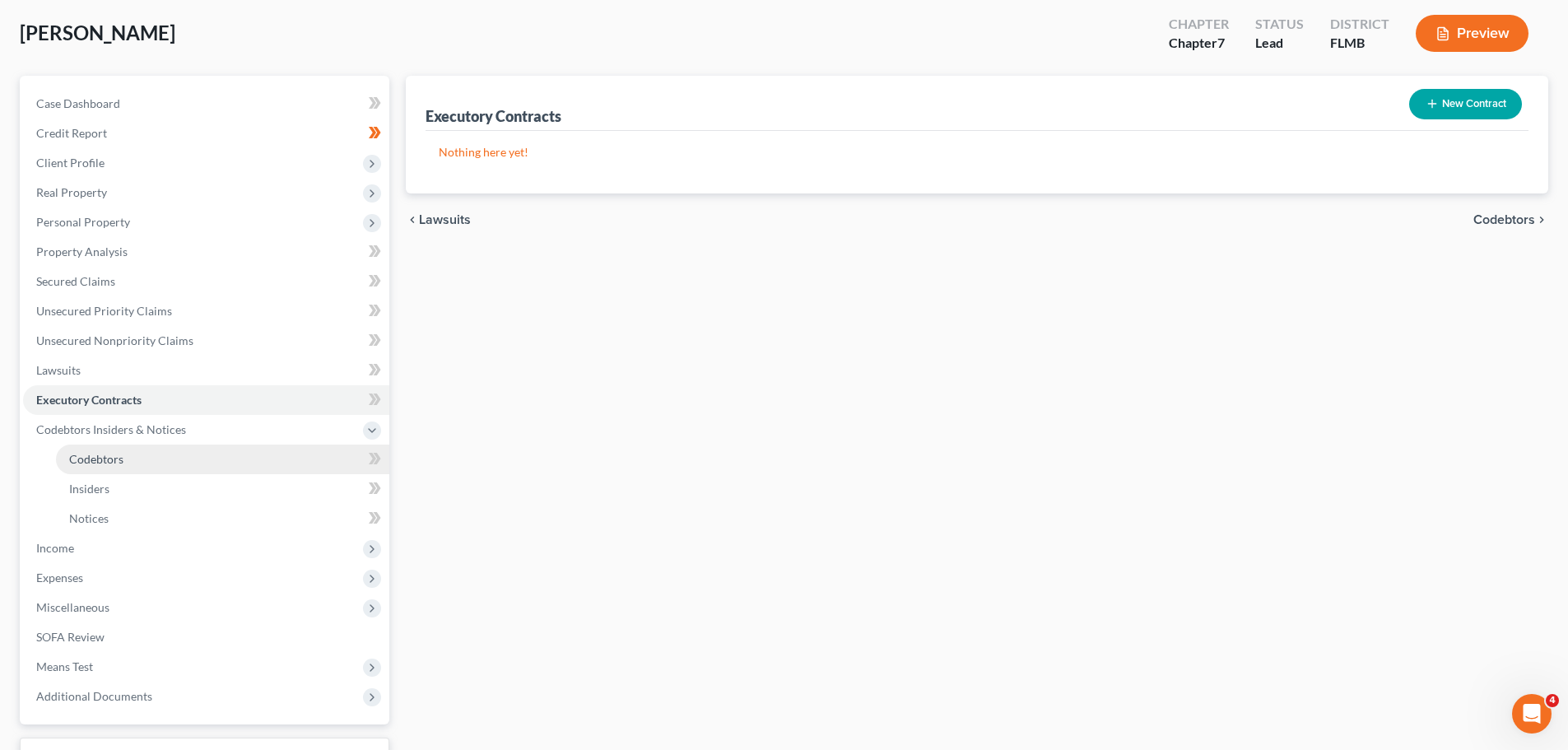
click at [105, 452] on span "Codebtors" at bounding box center [96, 458] width 54 height 14
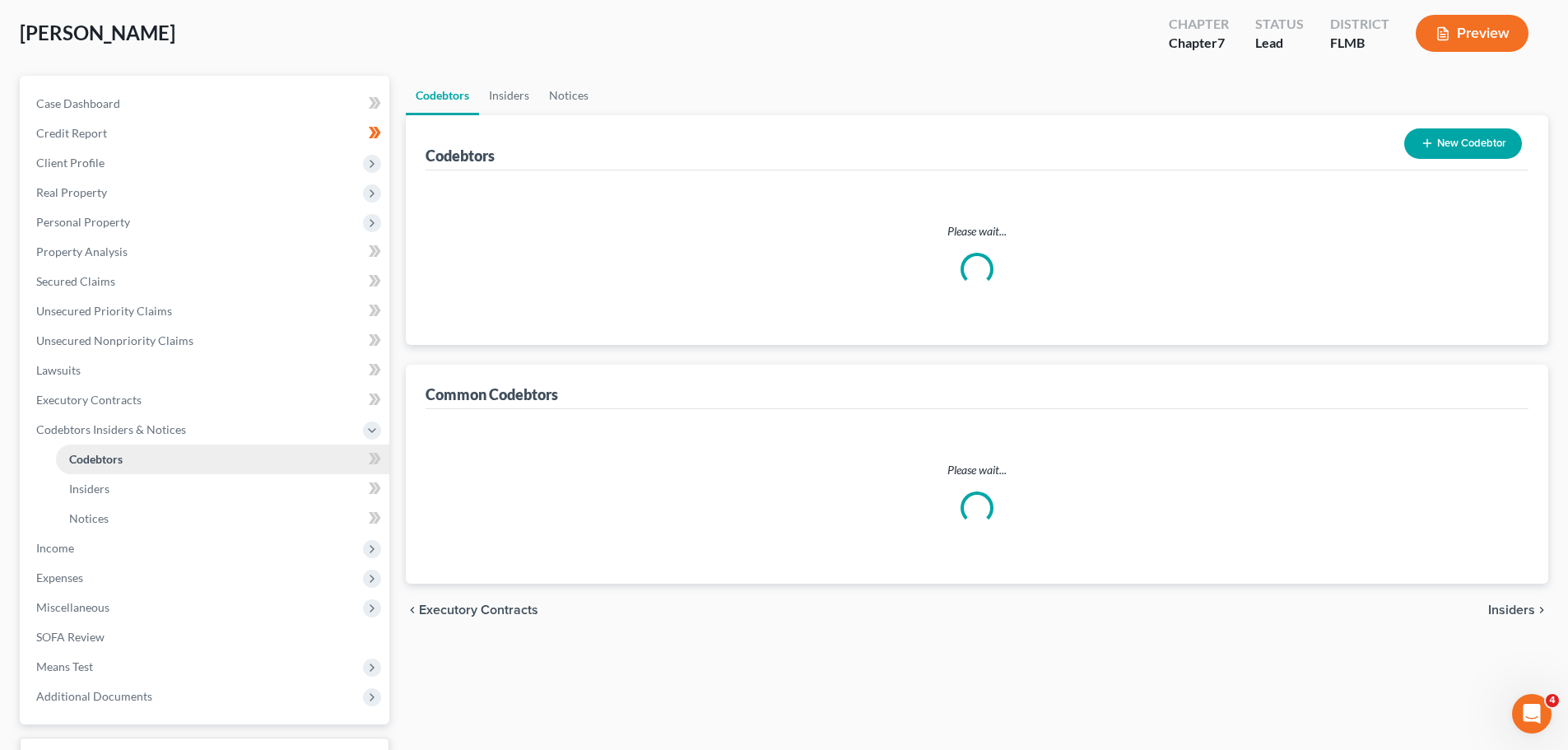
scroll to position [4, 0]
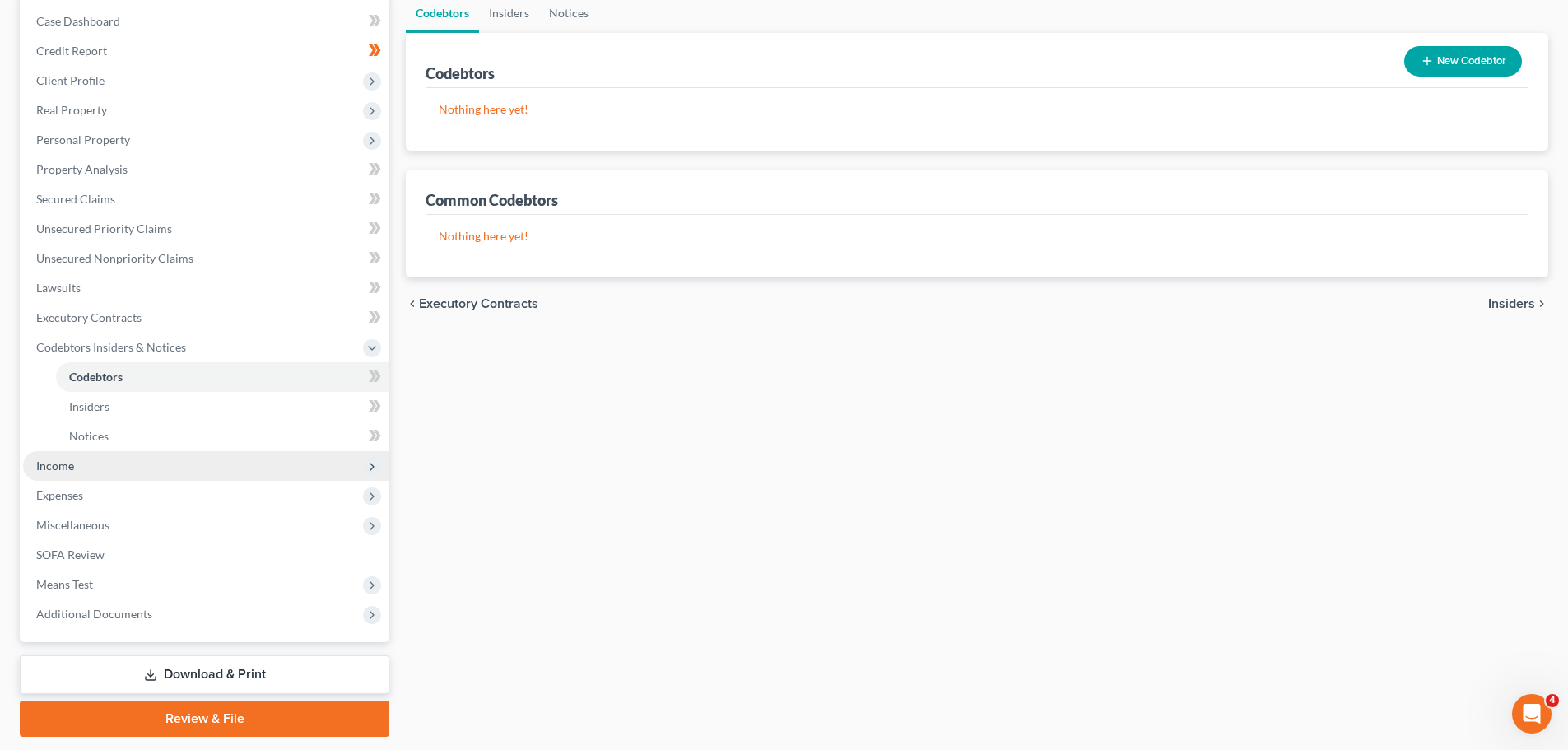
click at [101, 467] on span "Income" at bounding box center [206, 466] width 366 height 29
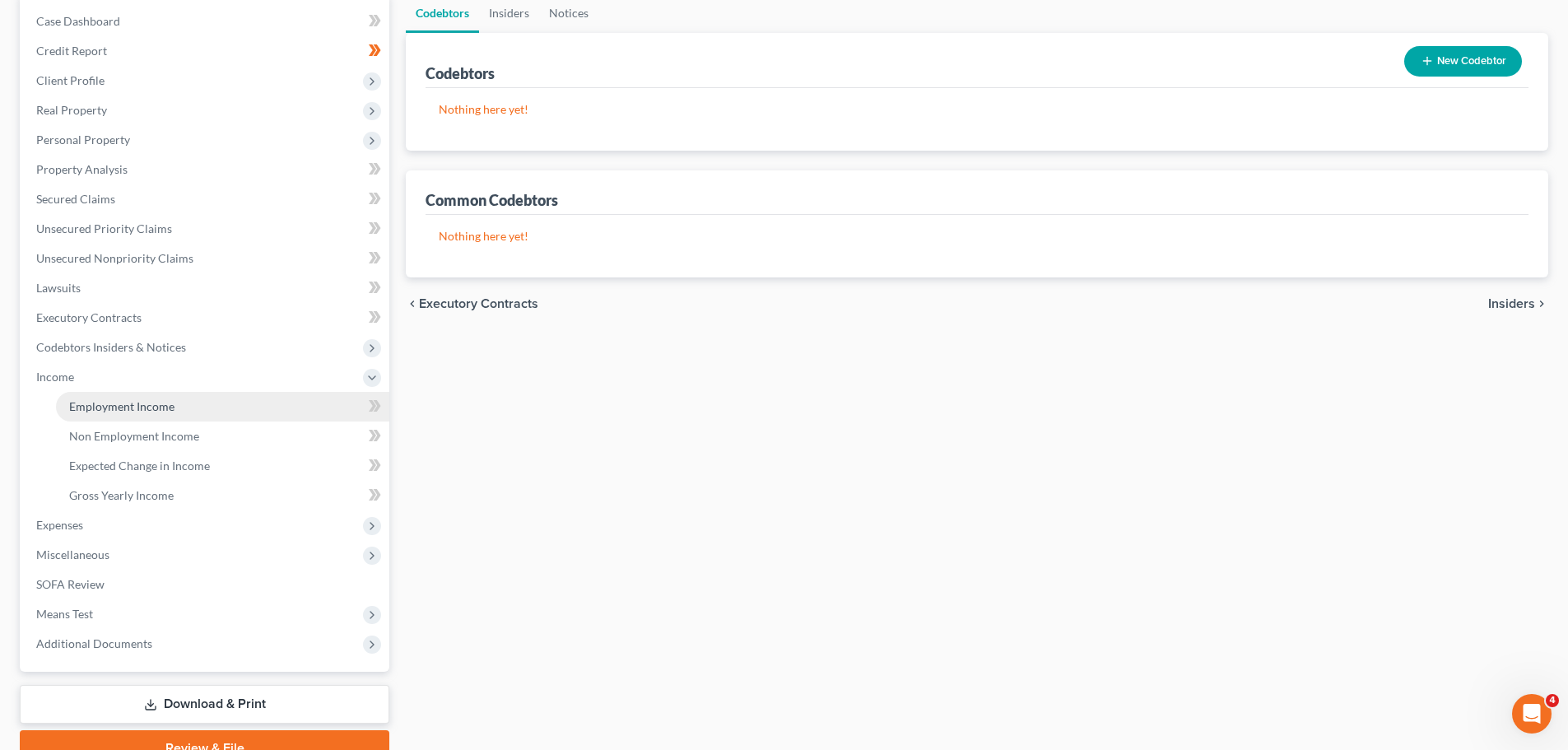
click at [93, 414] on link "Employment Income" at bounding box center [223, 407] width 333 height 29
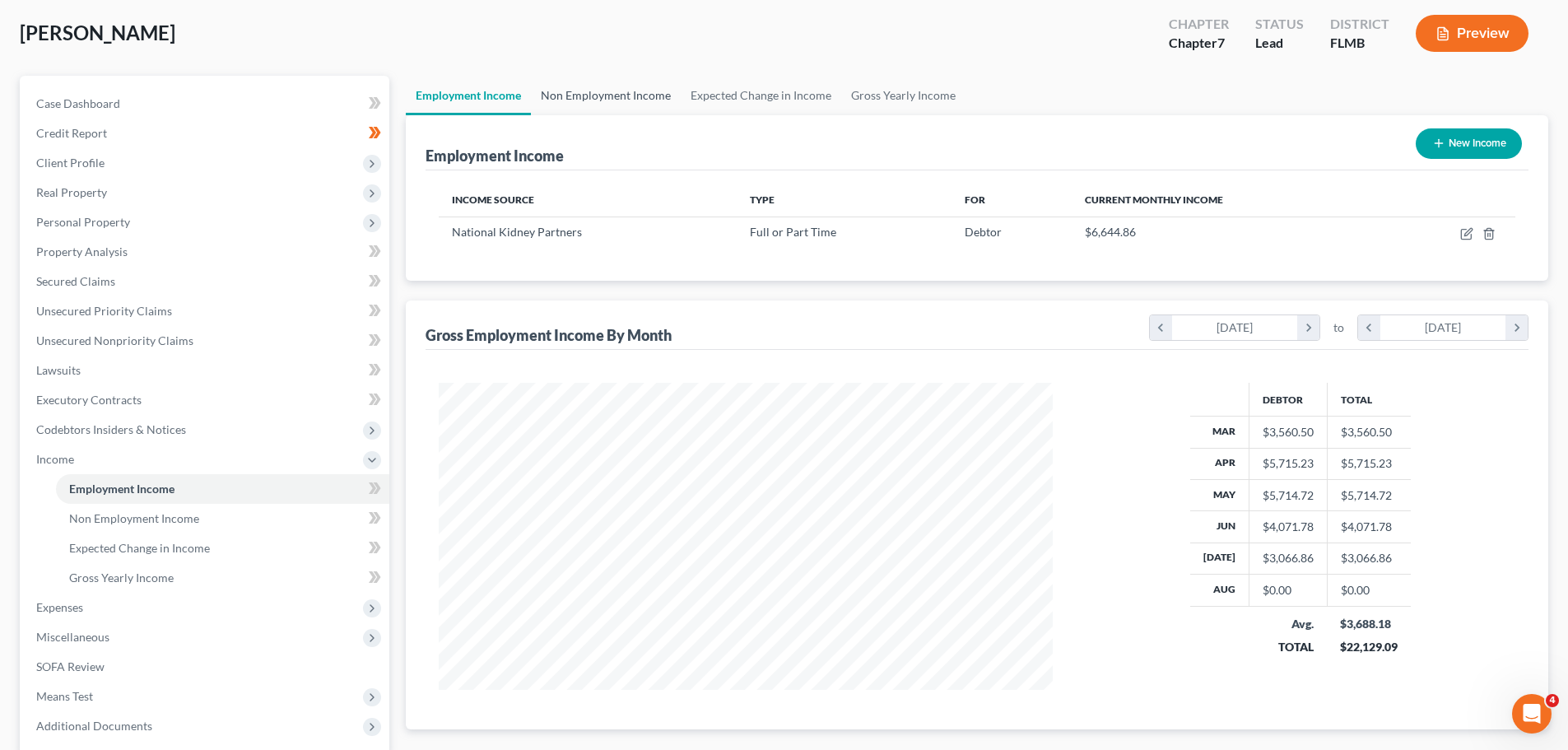
click at [624, 98] on link "Non Employment Income" at bounding box center [605, 95] width 150 height 40
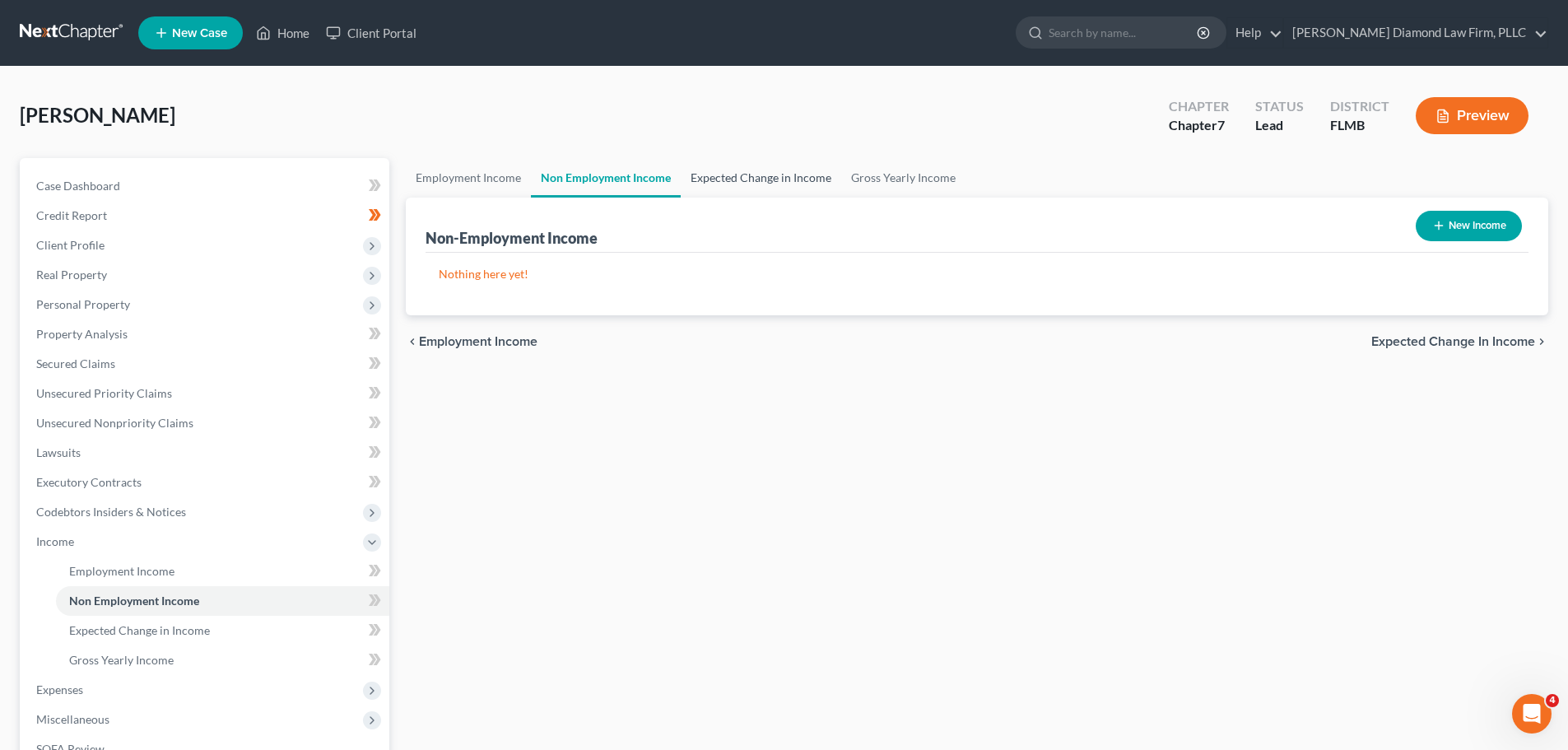
click at [768, 179] on link "Expected Change in Income" at bounding box center [761, 178] width 160 height 40
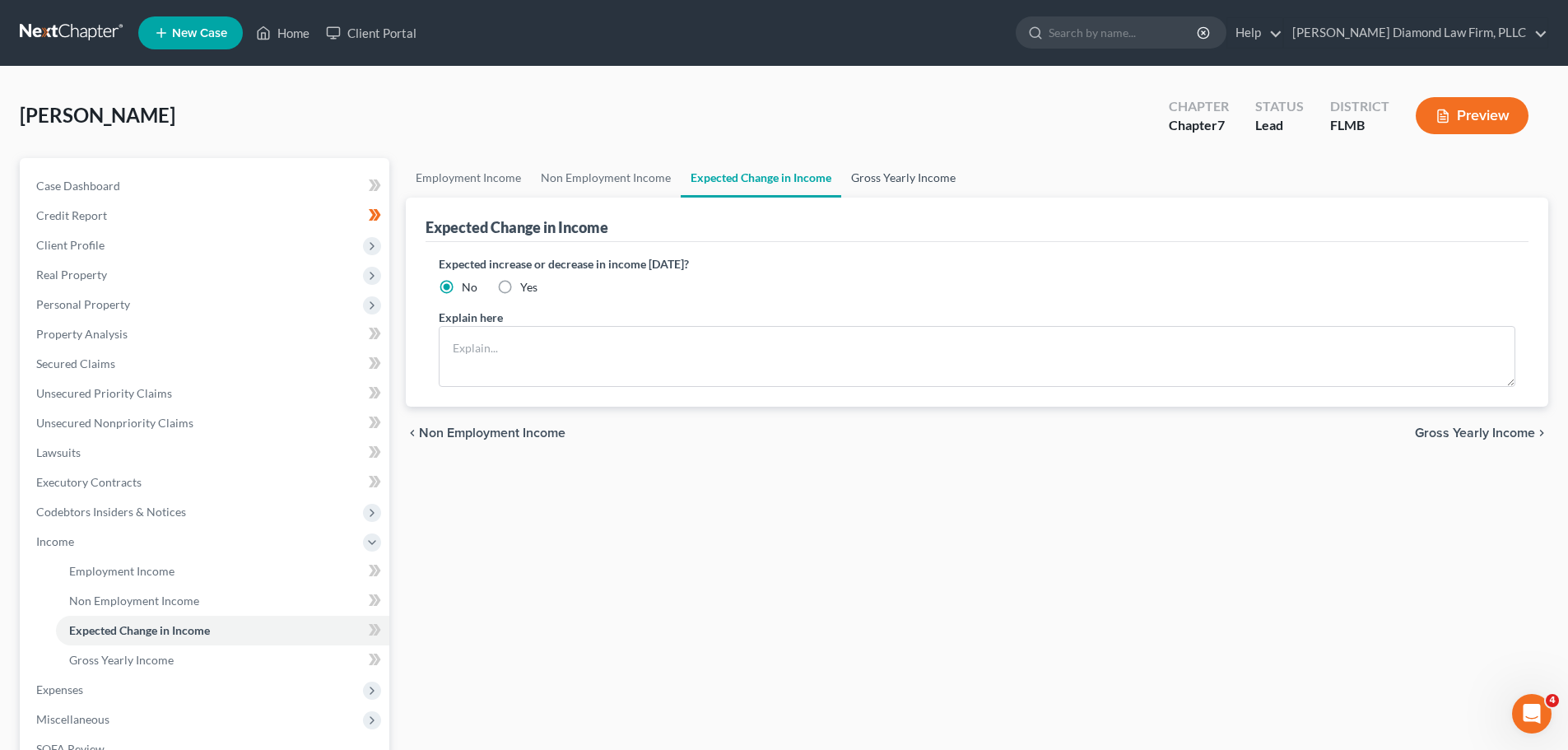
click at [910, 180] on link "Gross Yearly Income" at bounding box center [903, 178] width 124 height 40
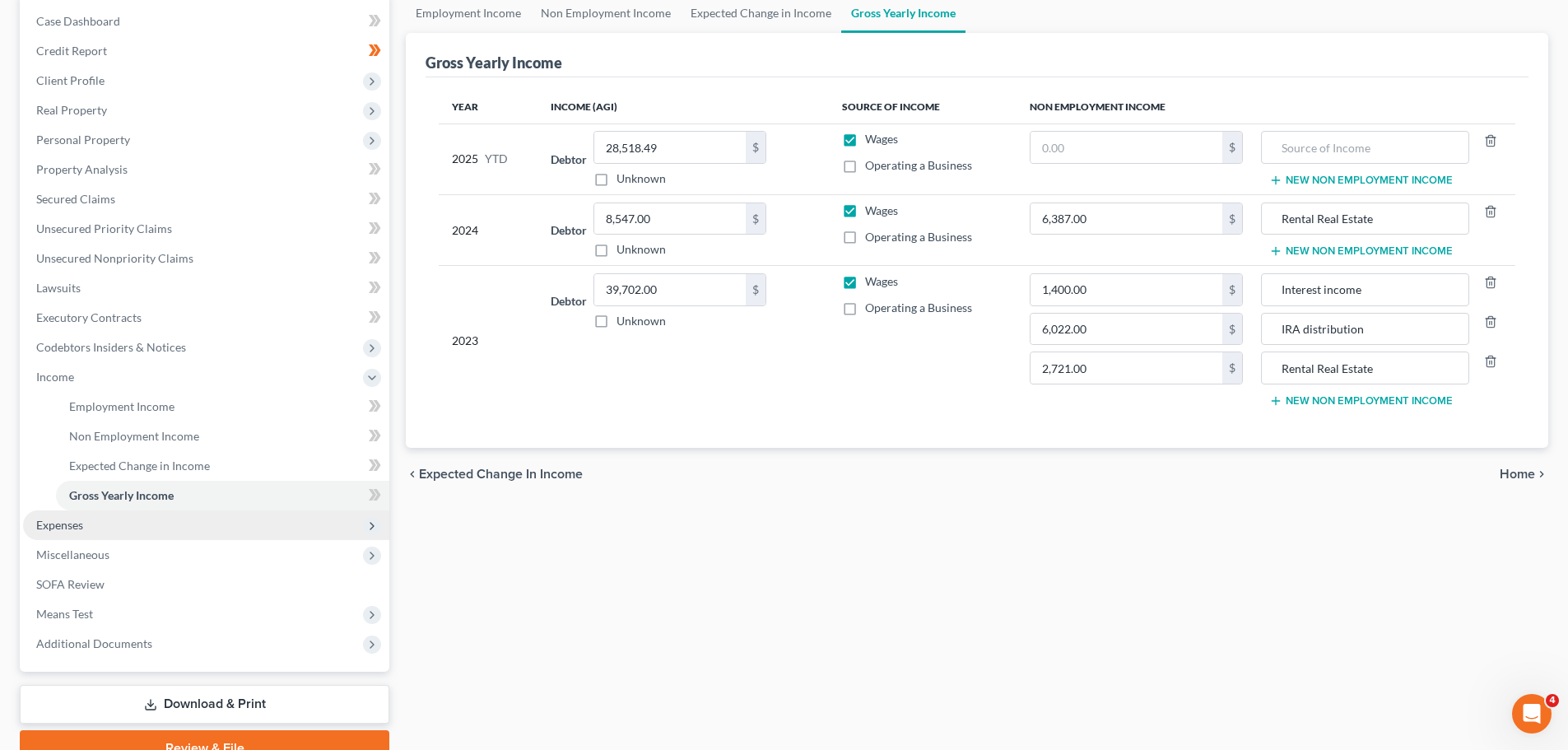
click at [47, 535] on span "Expenses" at bounding box center [206, 525] width 366 height 29
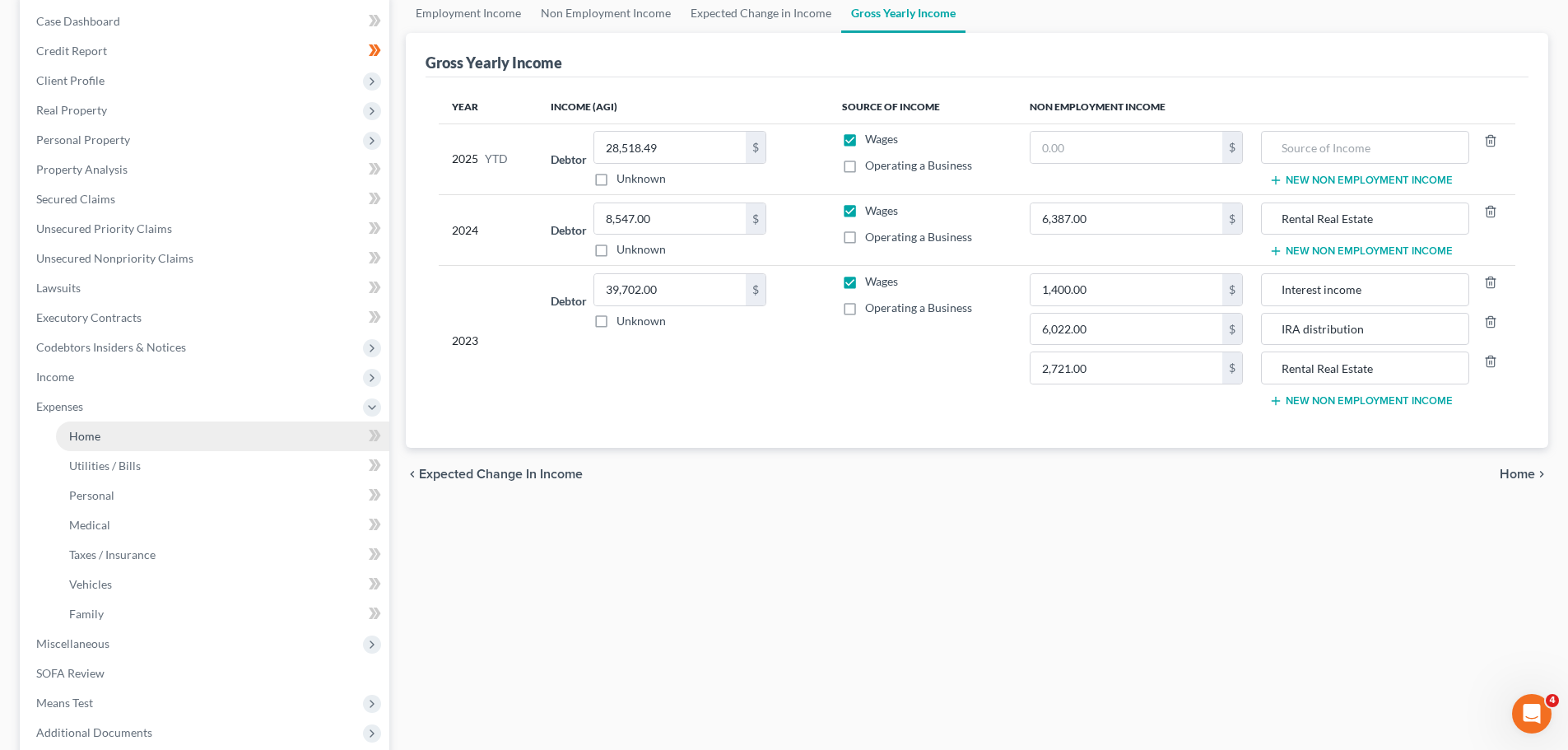
click at [85, 446] on link "Home" at bounding box center [223, 436] width 333 height 29
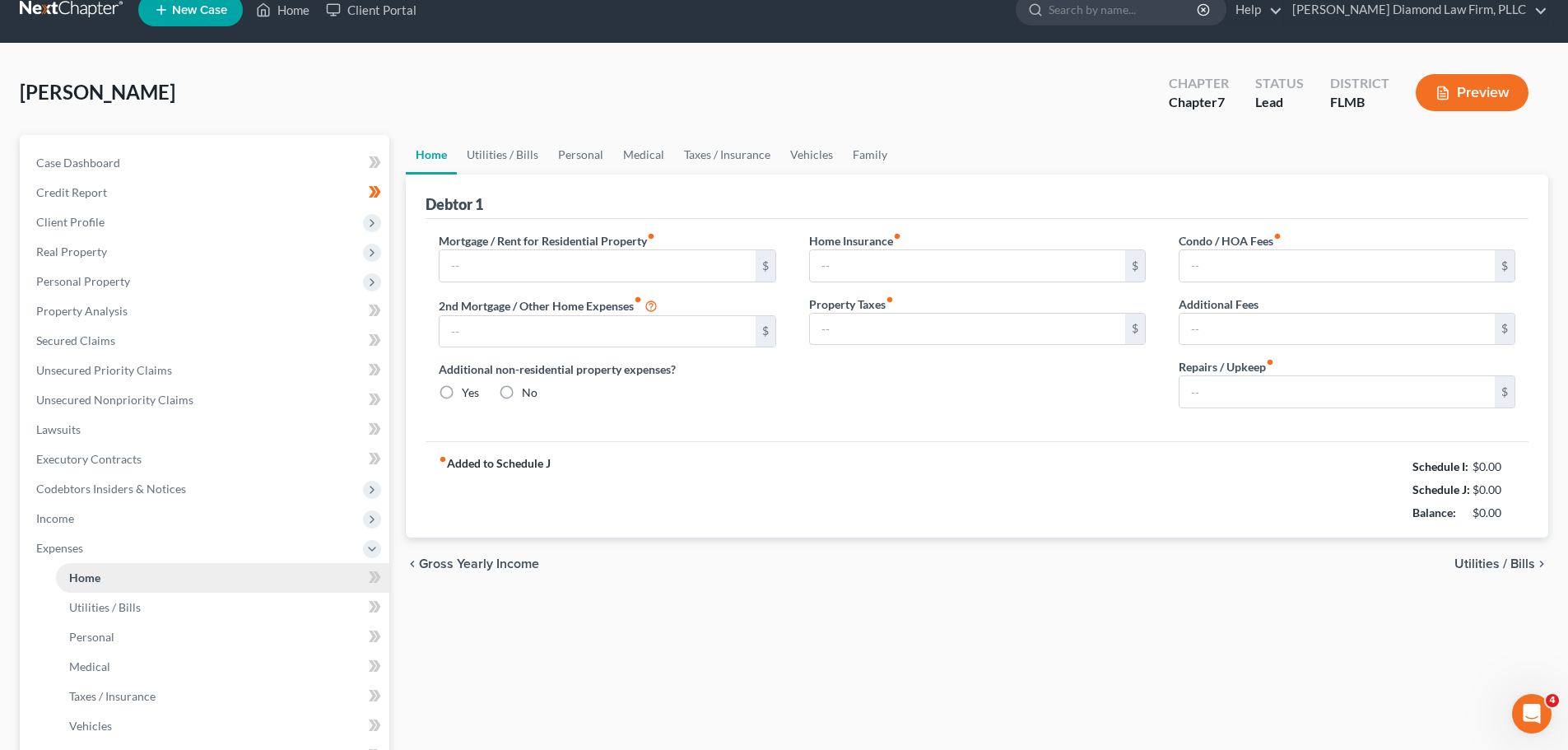
type input "811.76"
type input "368.28"
radio input "true"
type input "0.00"
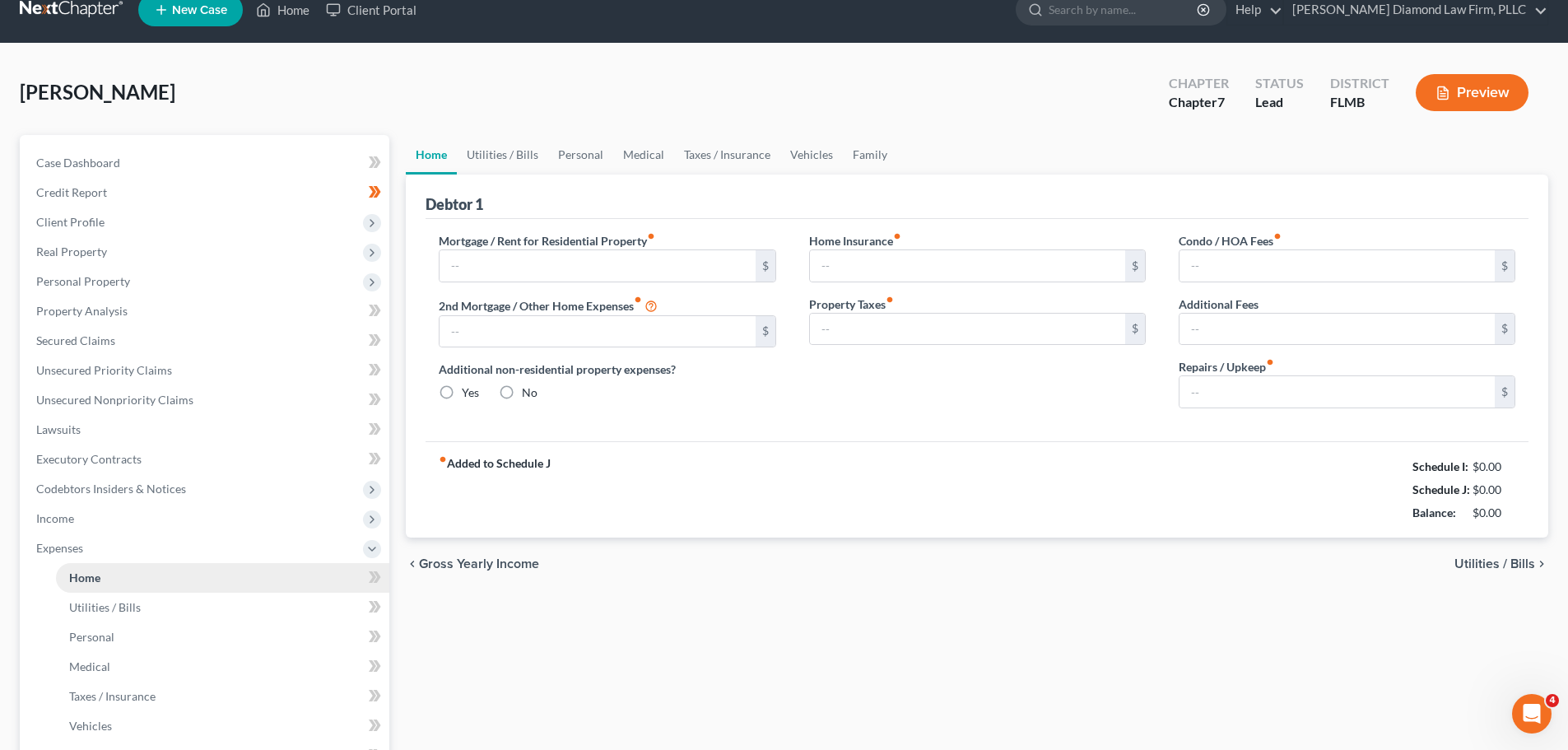
type input "0.00"
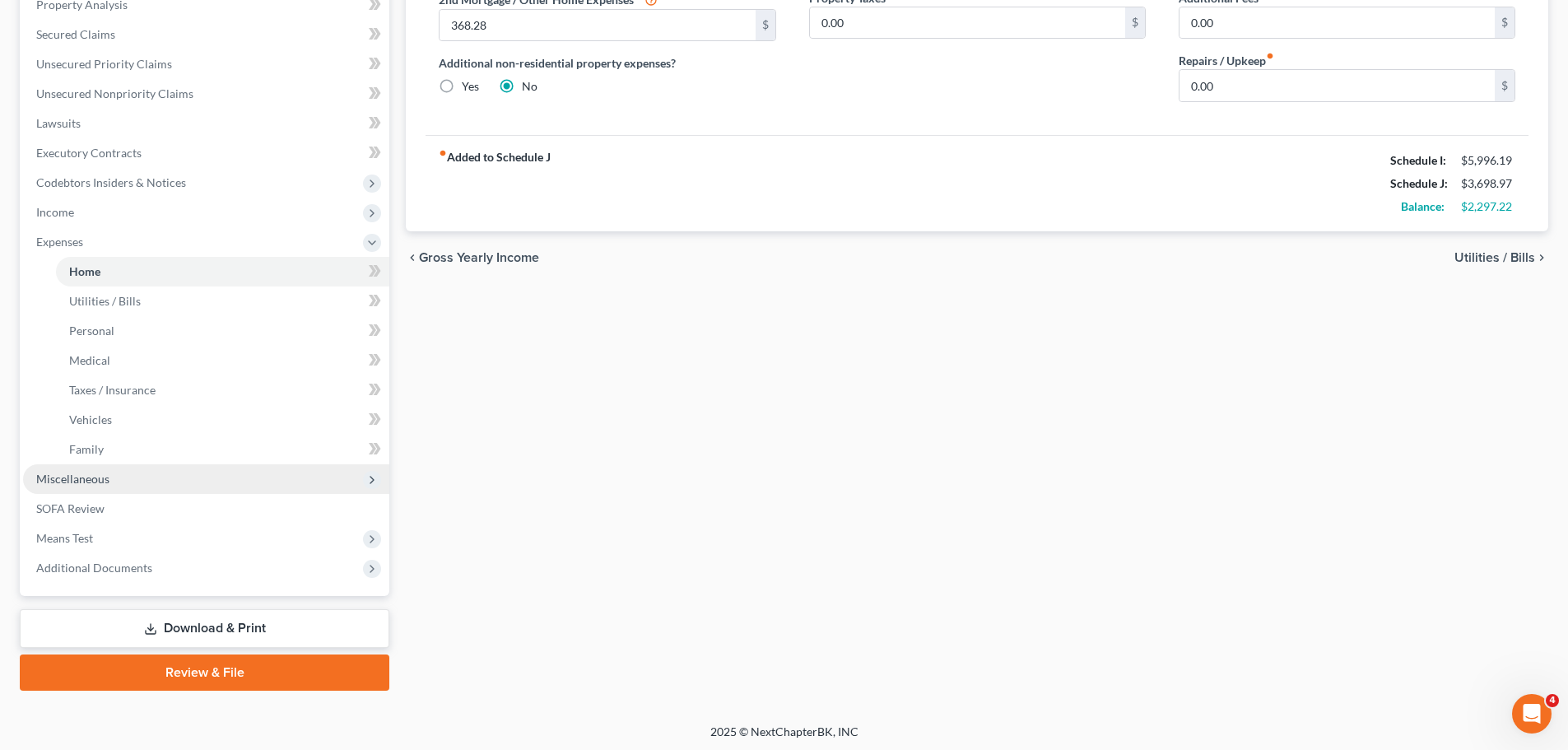
click at [86, 482] on span "Miscellaneous" at bounding box center [73, 479] width 74 height 14
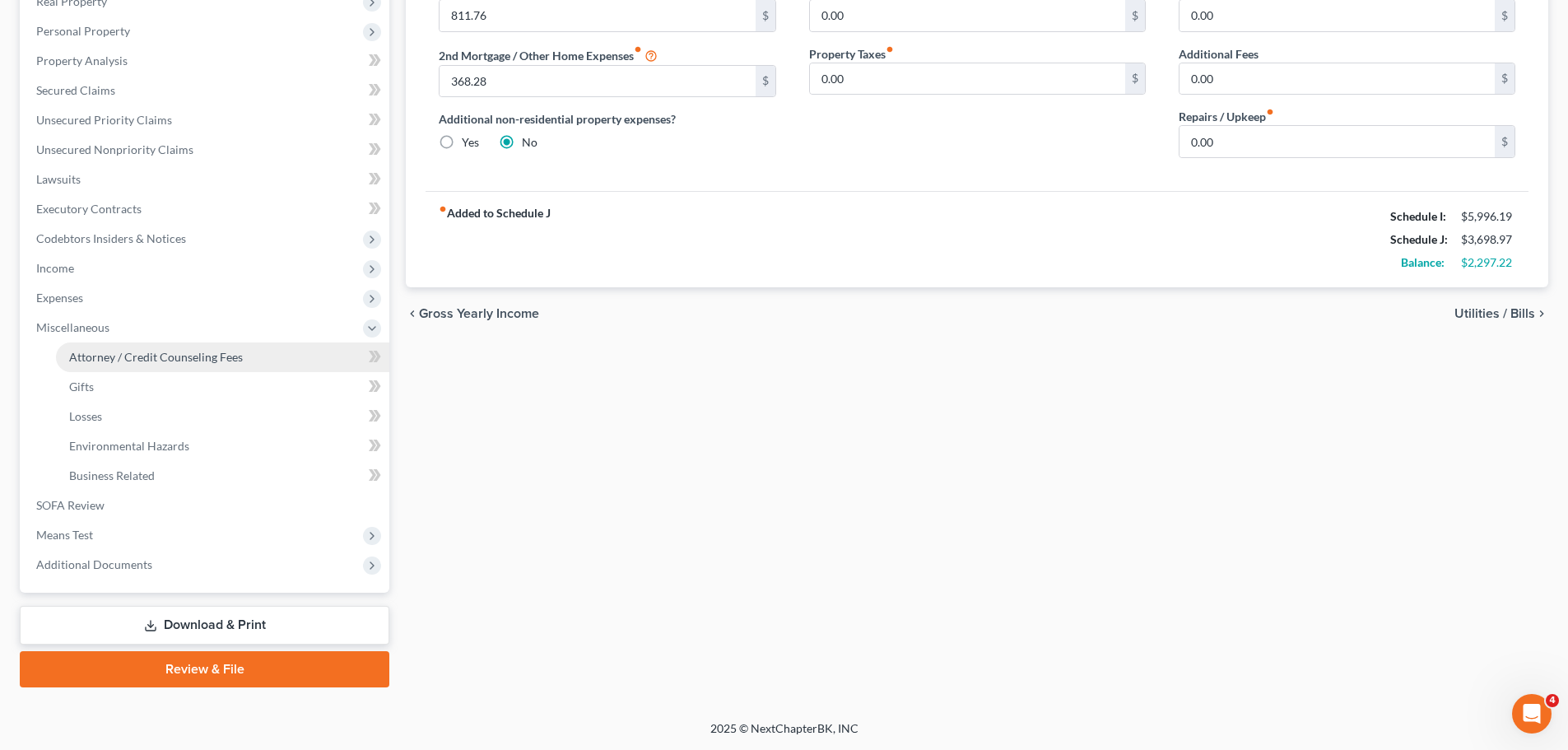
click at [85, 362] on span "Attorney / Credit Counseling Fees" at bounding box center [156, 356] width 174 height 14
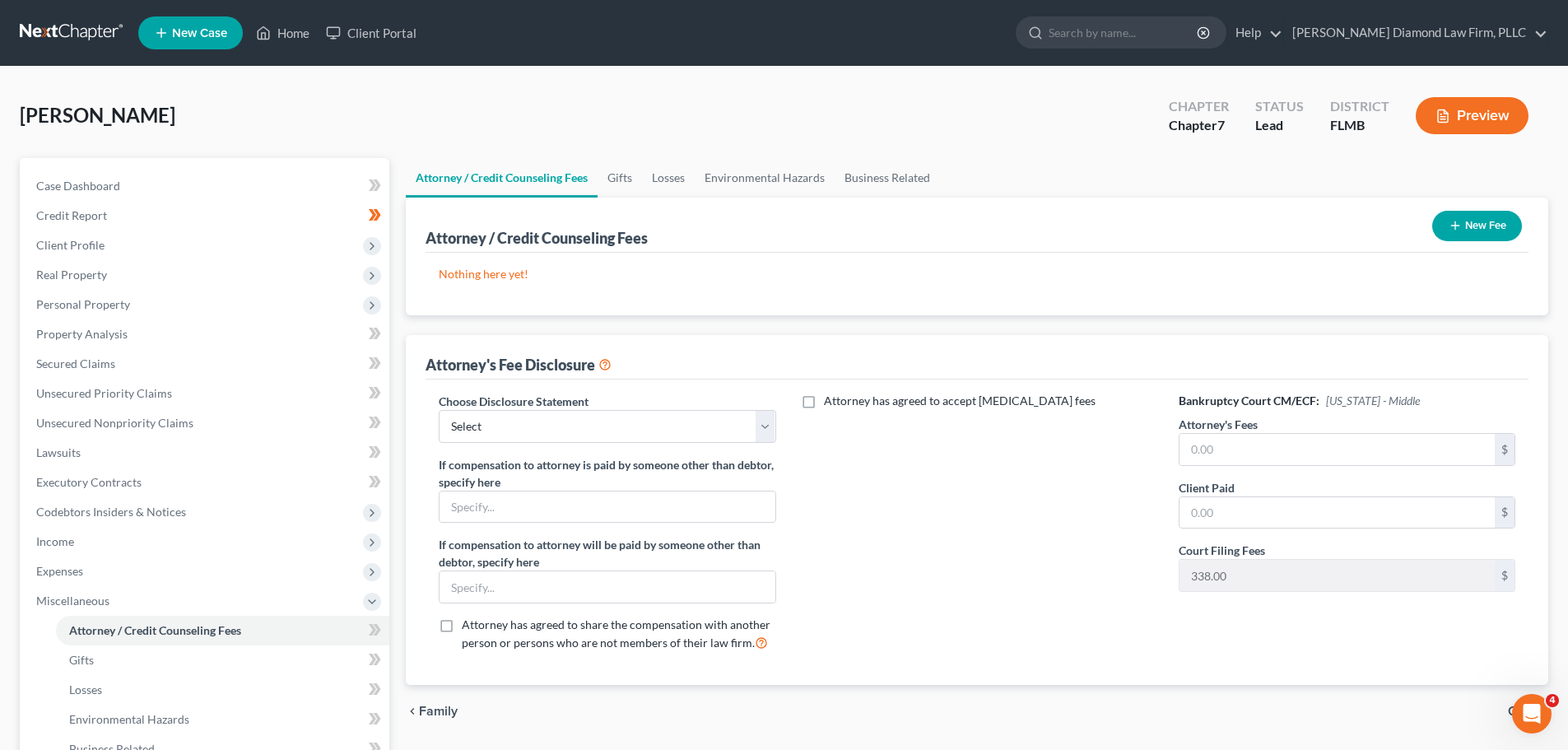
click at [1479, 112] on button "Preview" at bounding box center [1472, 116] width 113 height 37
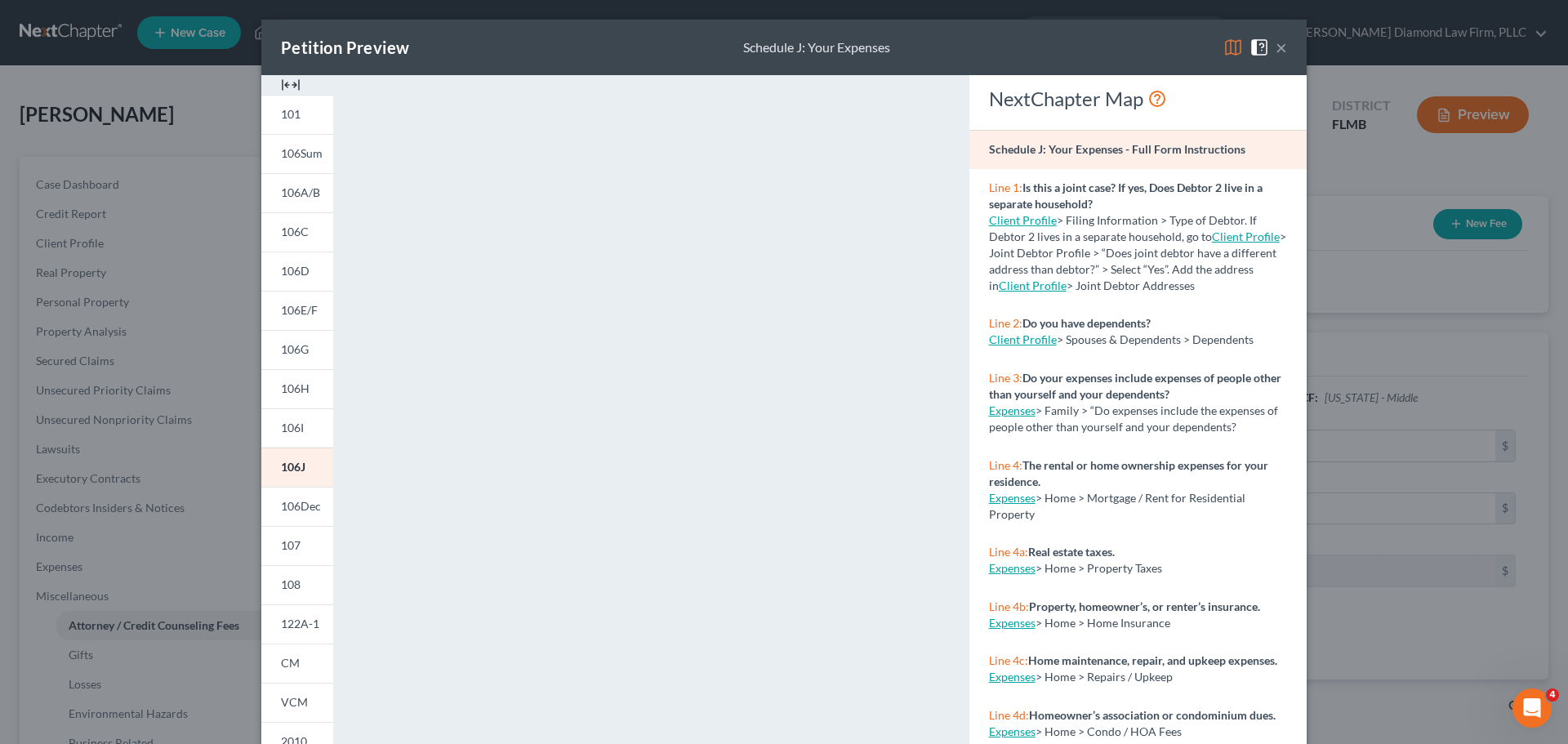
click at [1275, 56] on button "×" at bounding box center [1281, 47] width 12 height 19
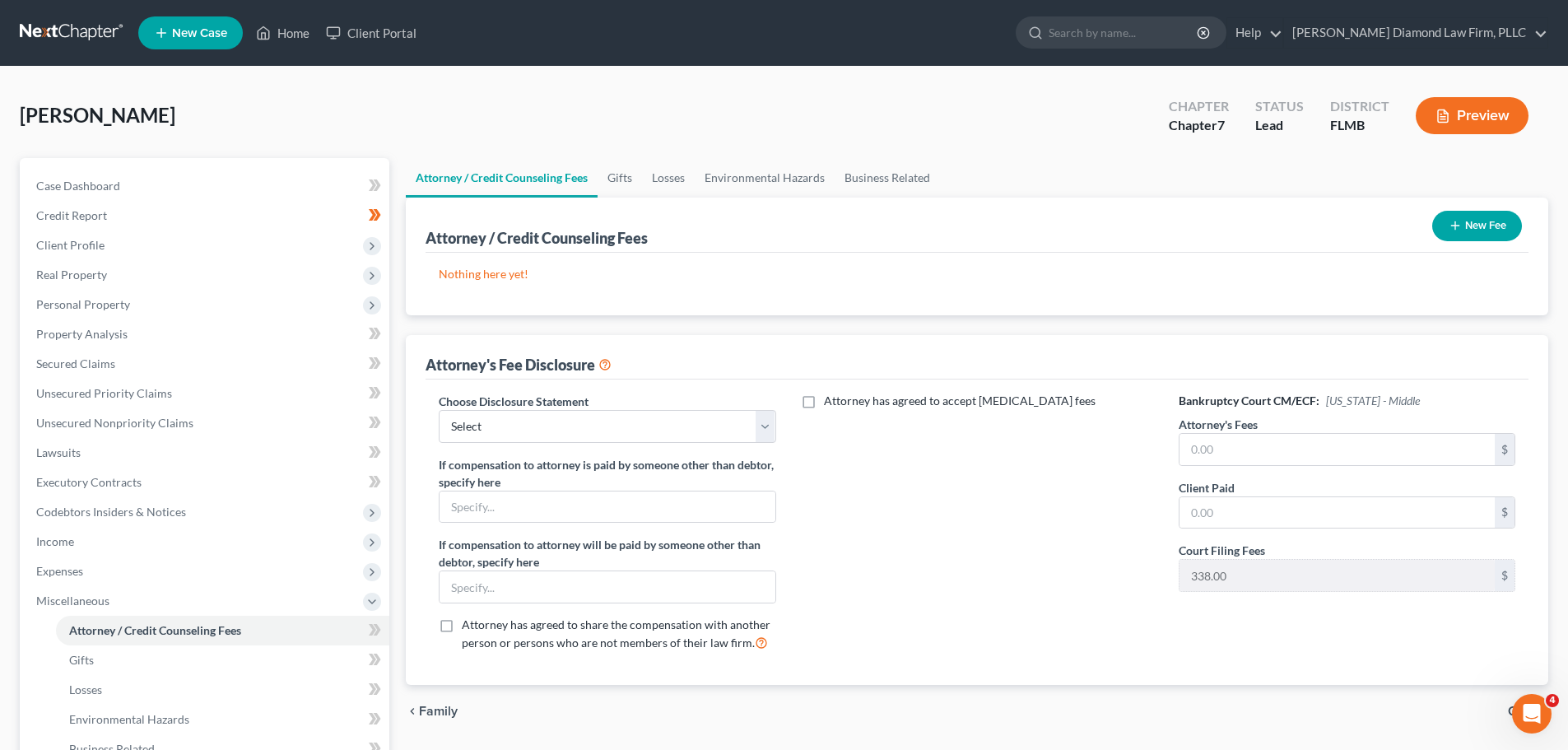
click at [60, 35] on link at bounding box center [72, 33] width 106 height 29
